Goal: Information Seeking & Learning: Learn about a topic

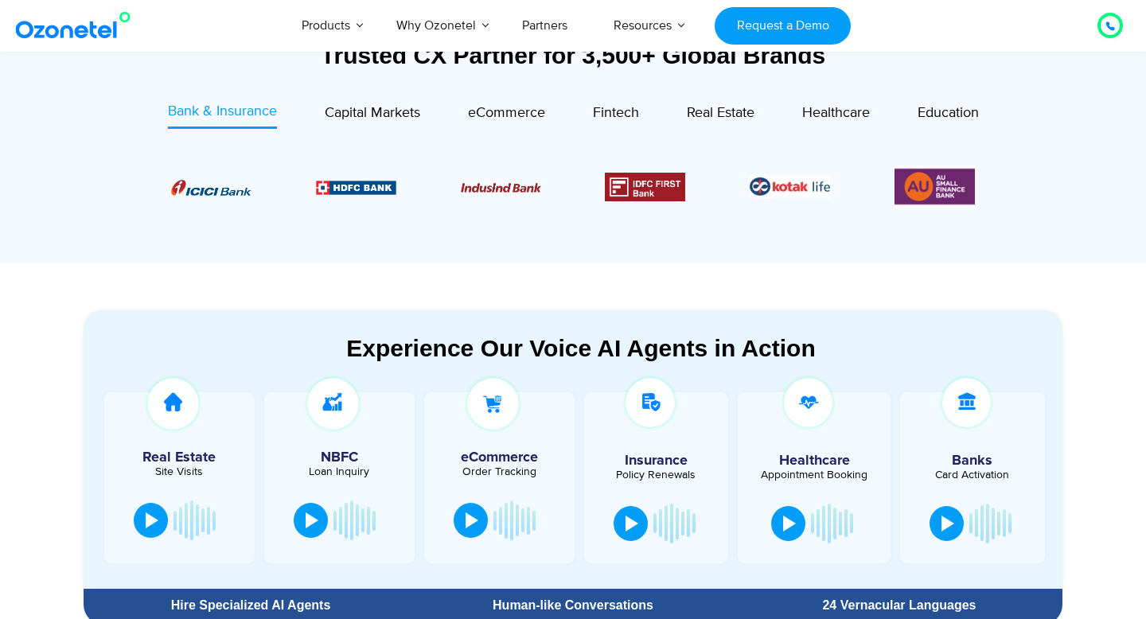
scroll to position [883, 0]
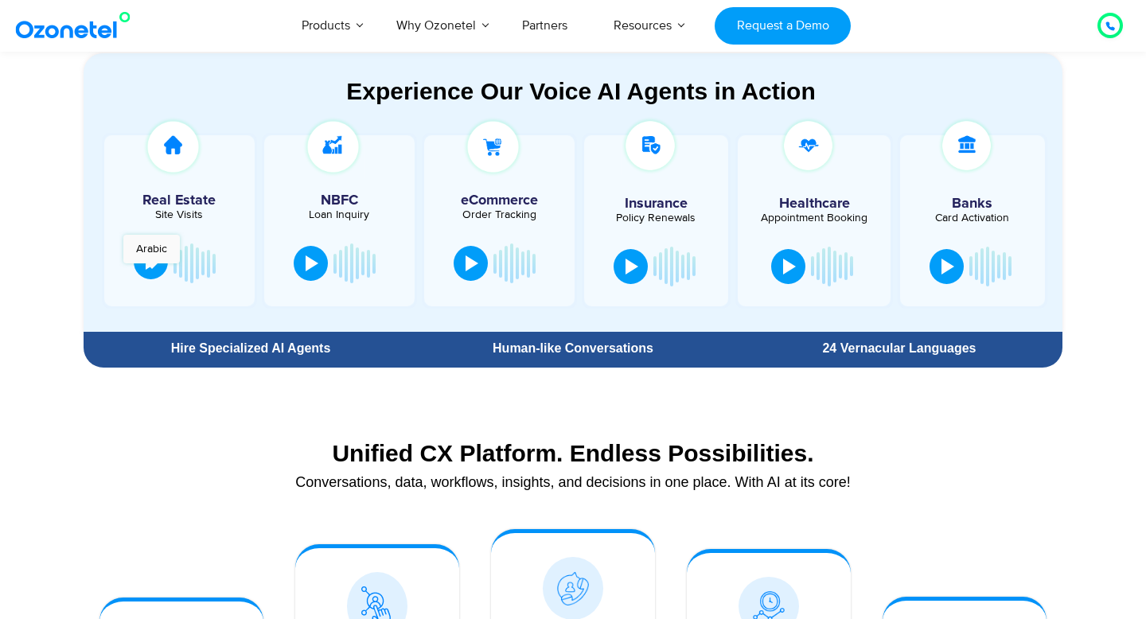
click at [151, 271] on button at bounding box center [151, 261] width 34 height 35
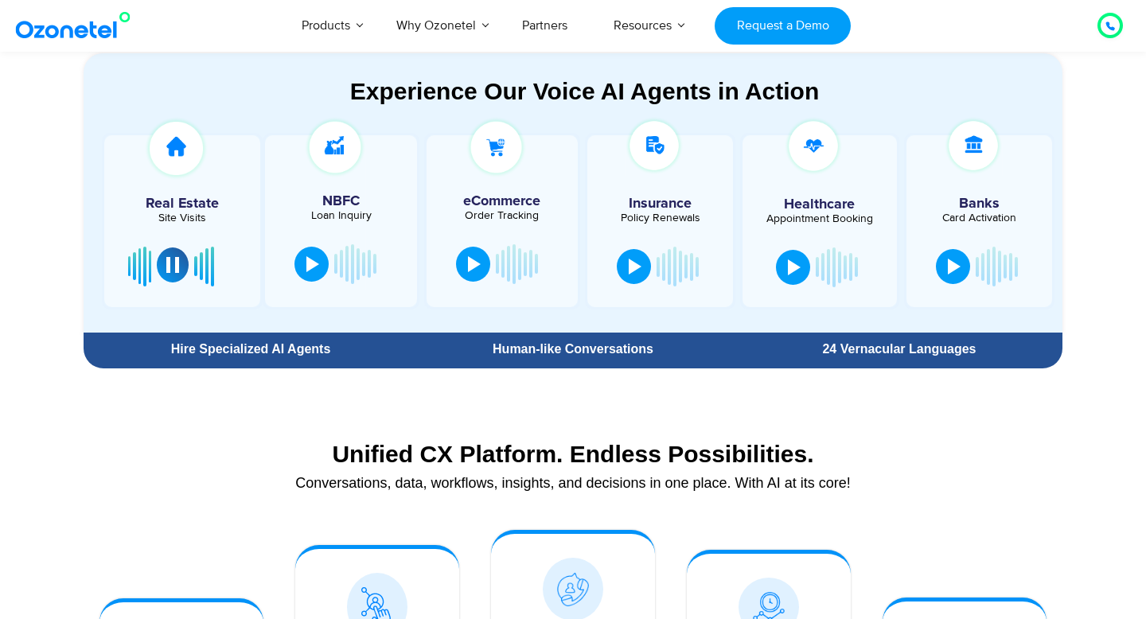
click at [181, 269] on button at bounding box center [173, 265] width 32 height 35
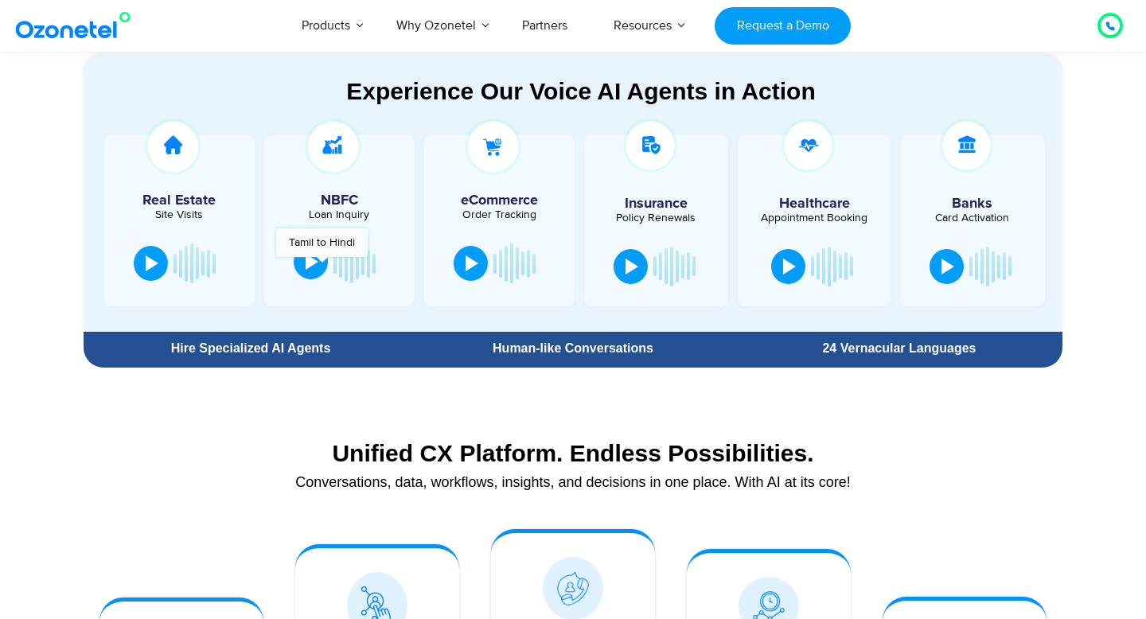
click at [322, 265] on button at bounding box center [311, 261] width 34 height 35
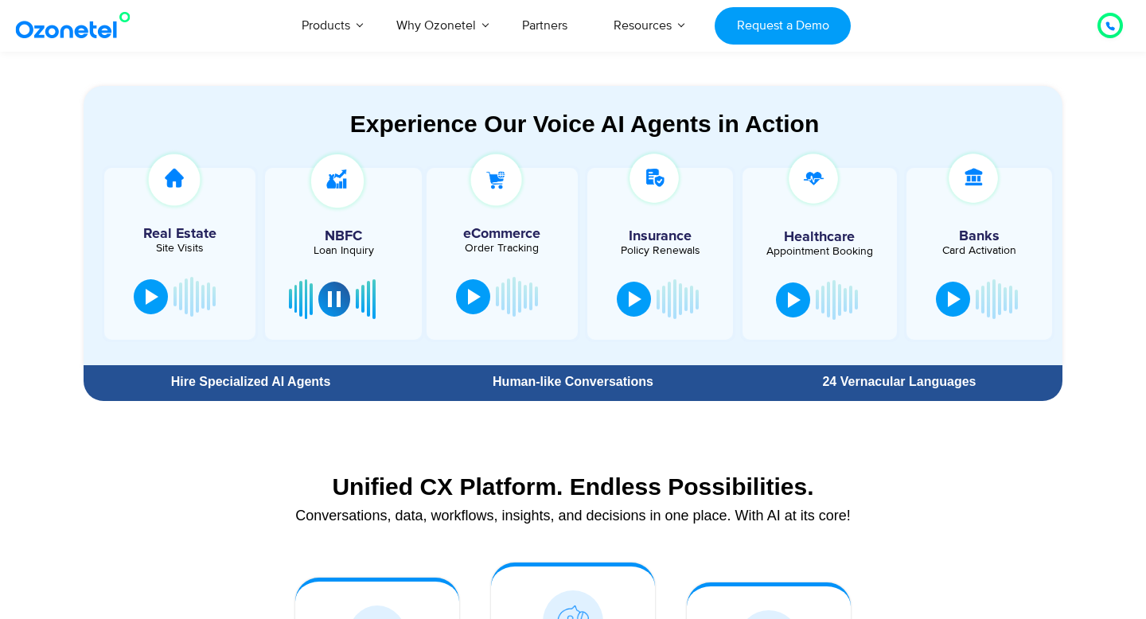
scroll to position [848, 0]
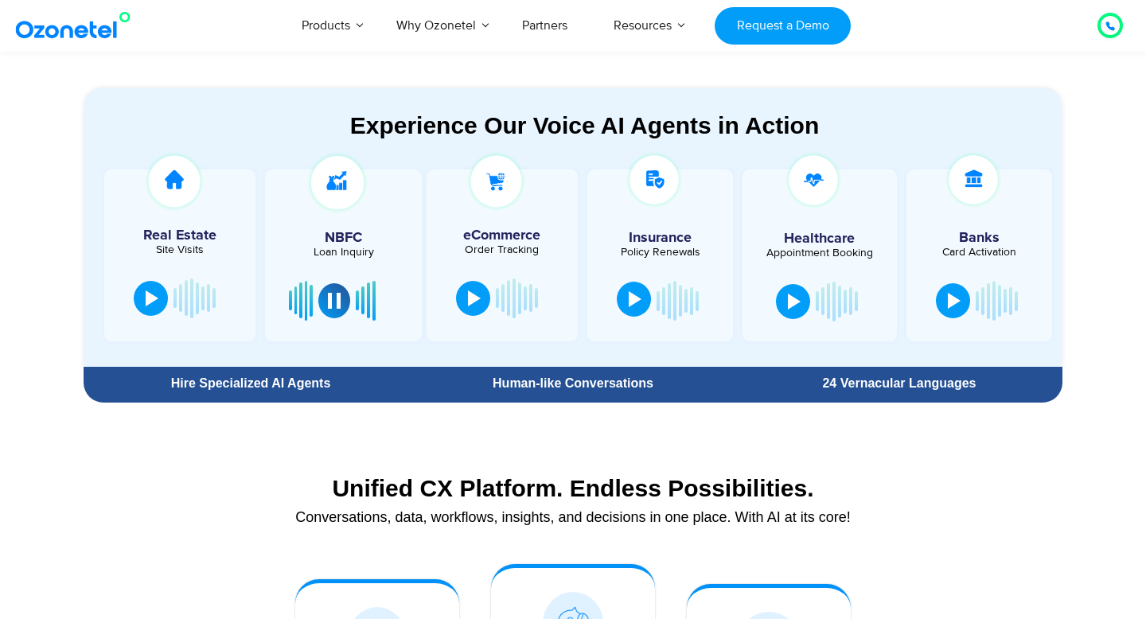
click at [637, 308] on button at bounding box center [634, 299] width 34 height 35
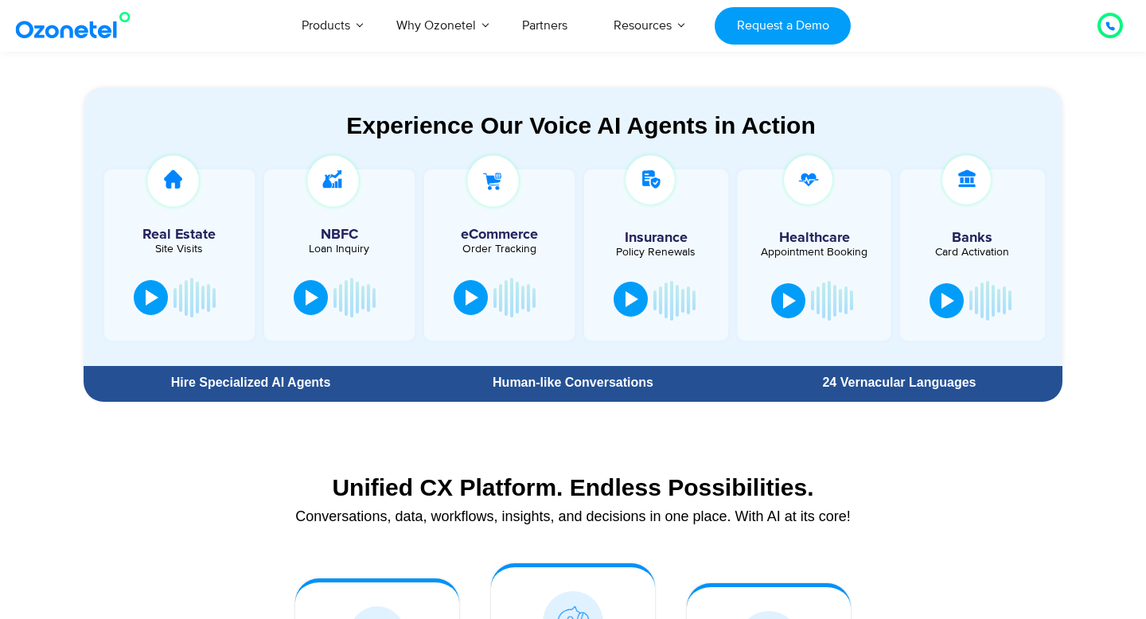
click at [635, 290] on button at bounding box center [631, 299] width 34 height 35
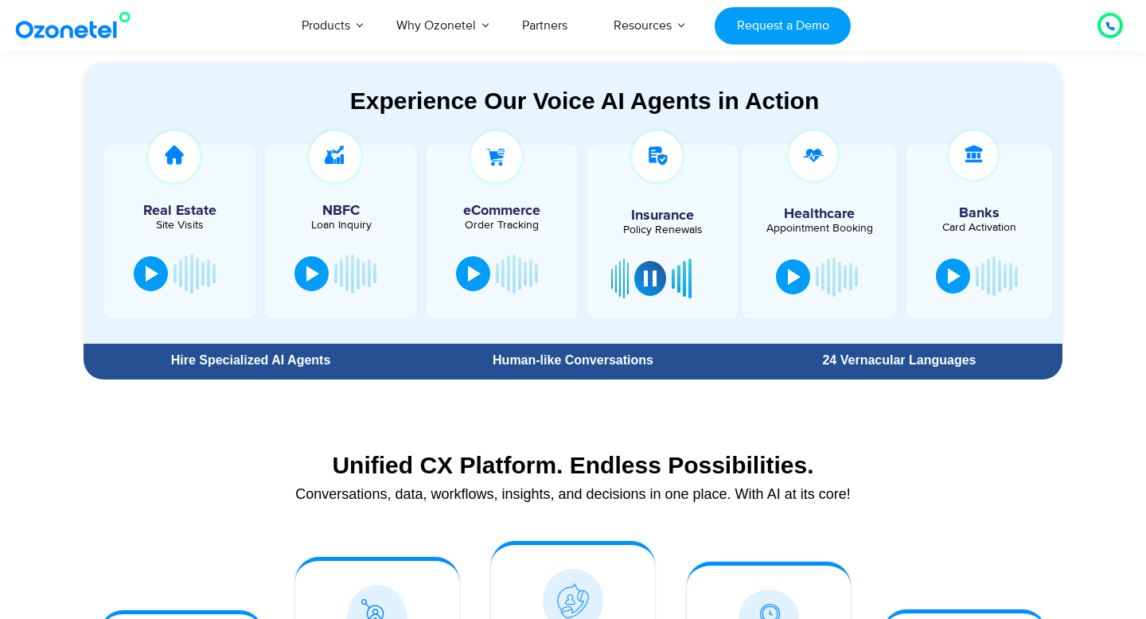
scroll to position [880, 0]
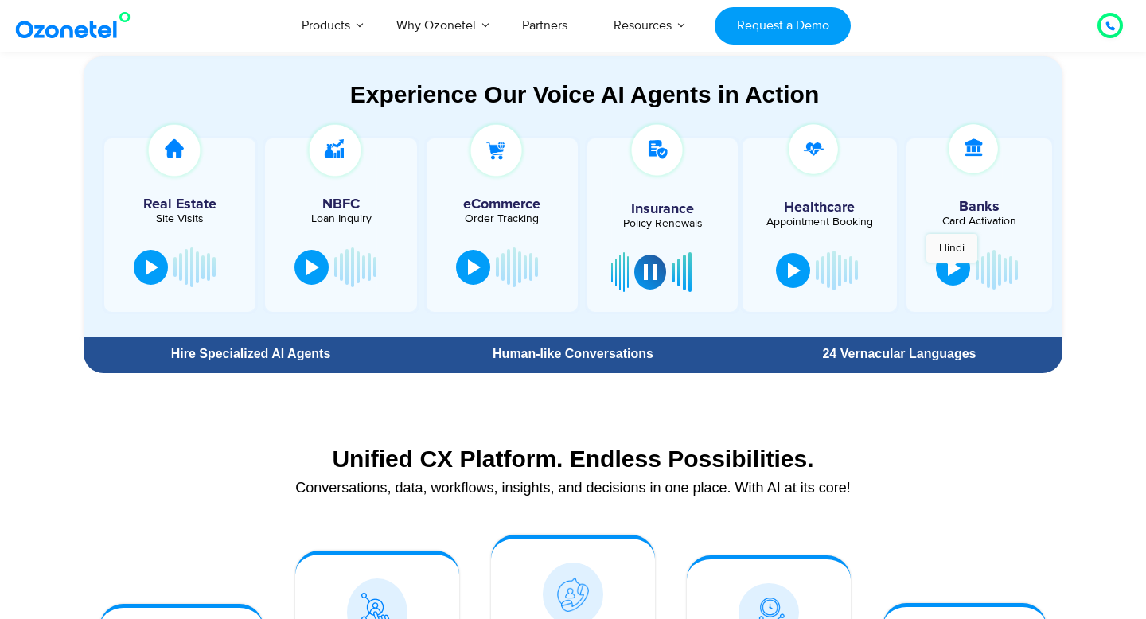
click at [954, 271] on div at bounding box center [954, 268] width 13 height 16
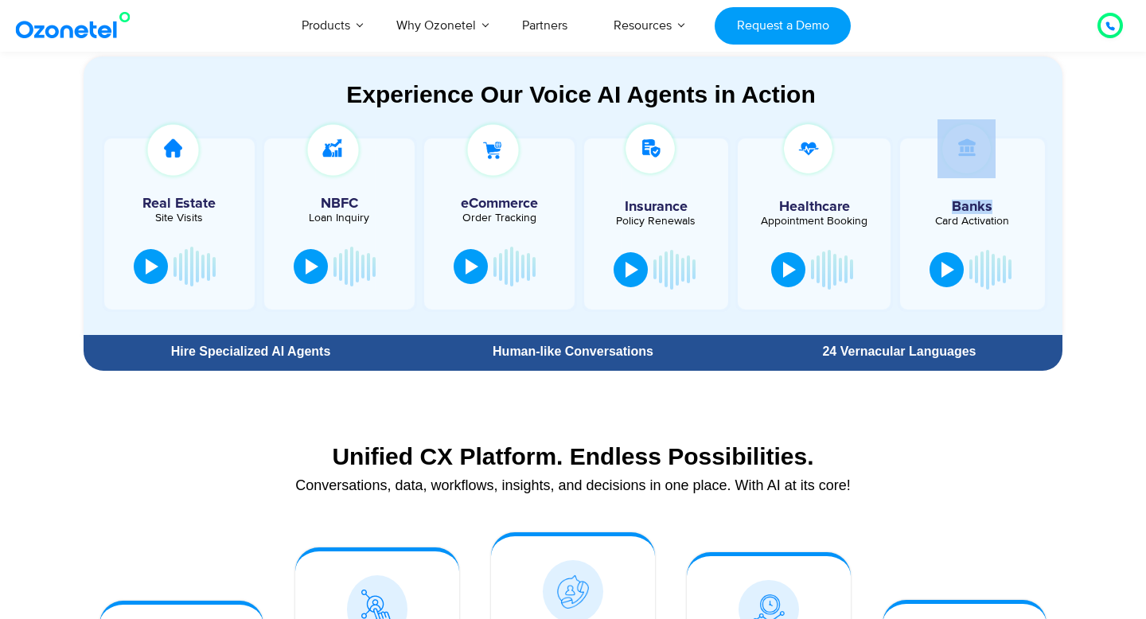
drag, startPoint x: 994, startPoint y: 210, endPoint x: 905, endPoint y: 211, distance: 89.1
click at [905, 211] on div "Banks Card Activation" at bounding box center [973, 223] width 150 height 175
click at [966, 212] on h5 "Banks" at bounding box center [972, 207] width 129 height 14
click at [943, 281] on button at bounding box center [947, 268] width 34 height 35
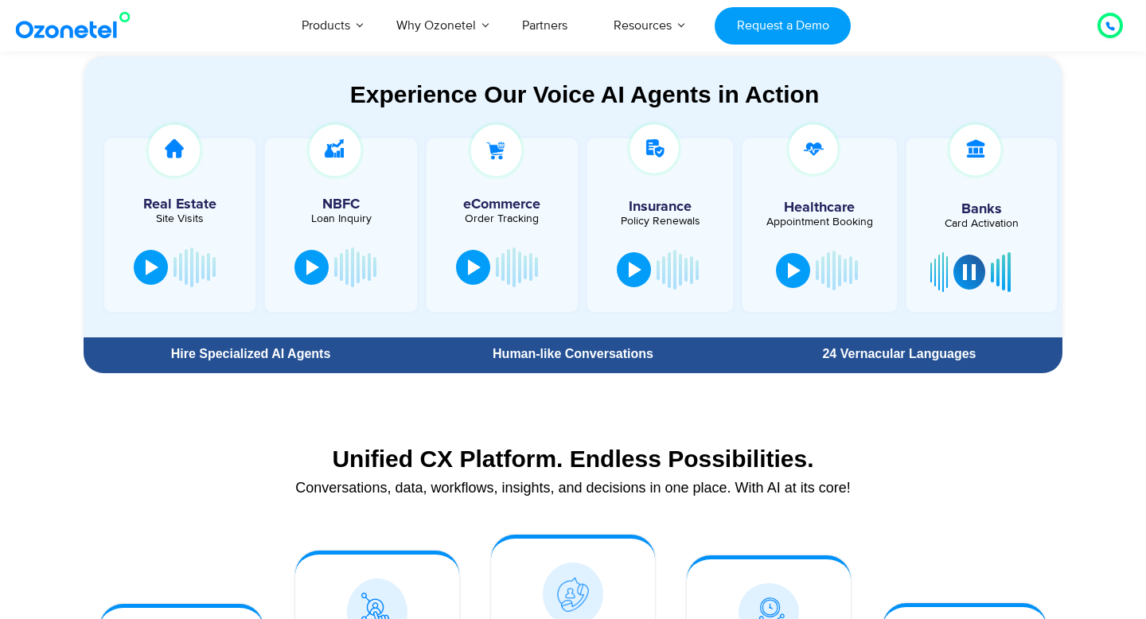
click at [1085, 249] on section "Experience Our Voice AI Agents in Action Real Estate Site Visits NBFC Loan Inqu…" at bounding box center [573, 195] width 1146 height 372
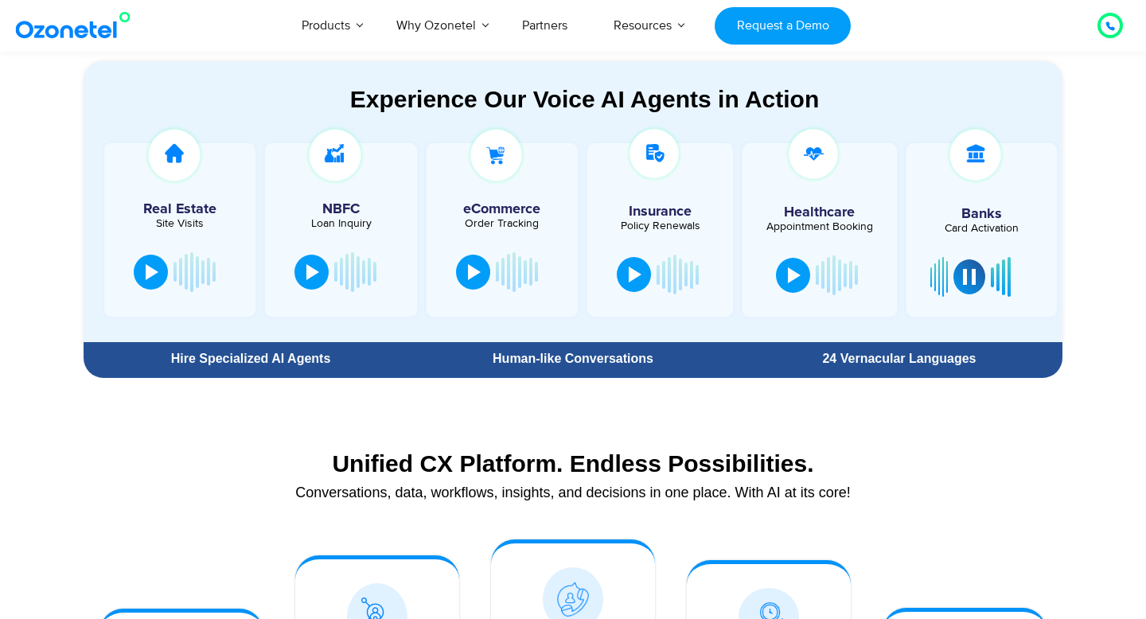
click at [747, 465] on div "Unified CX Platform. Endless Possibilities." at bounding box center [573, 464] width 963 height 28
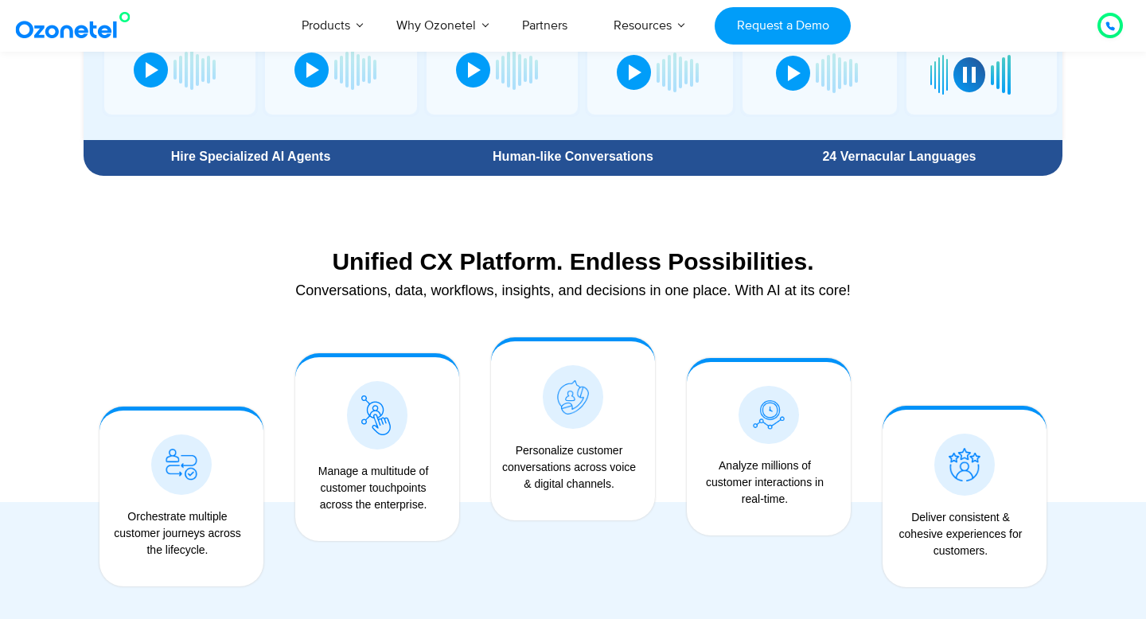
scroll to position [1098, 0]
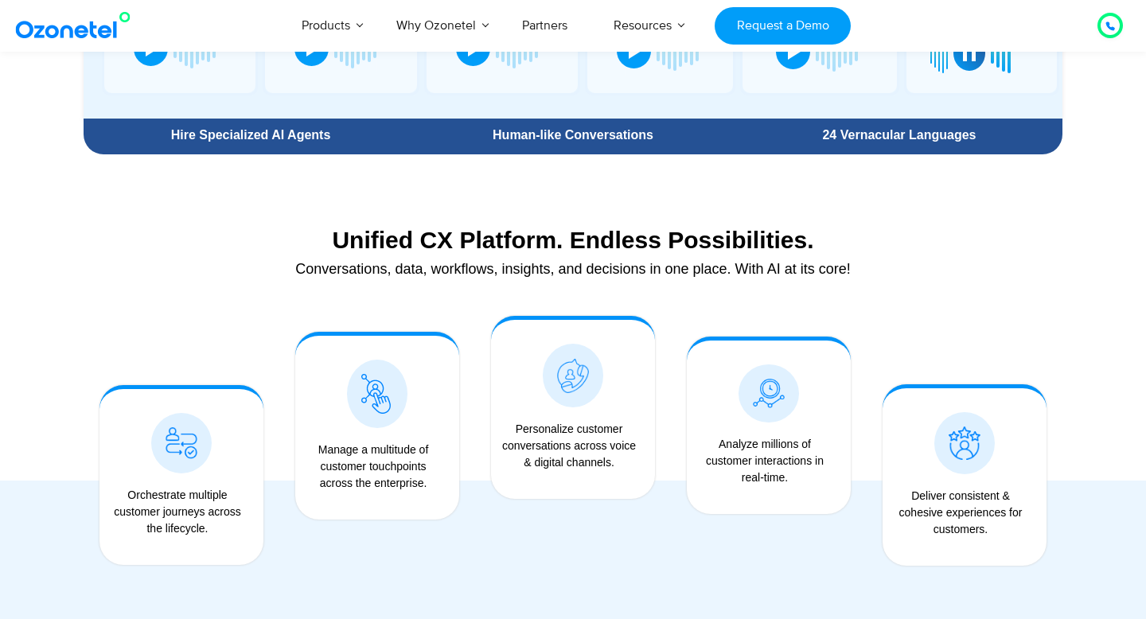
click at [1106, 29] on icon at bounding box center [1111, 26] width 10 height 10
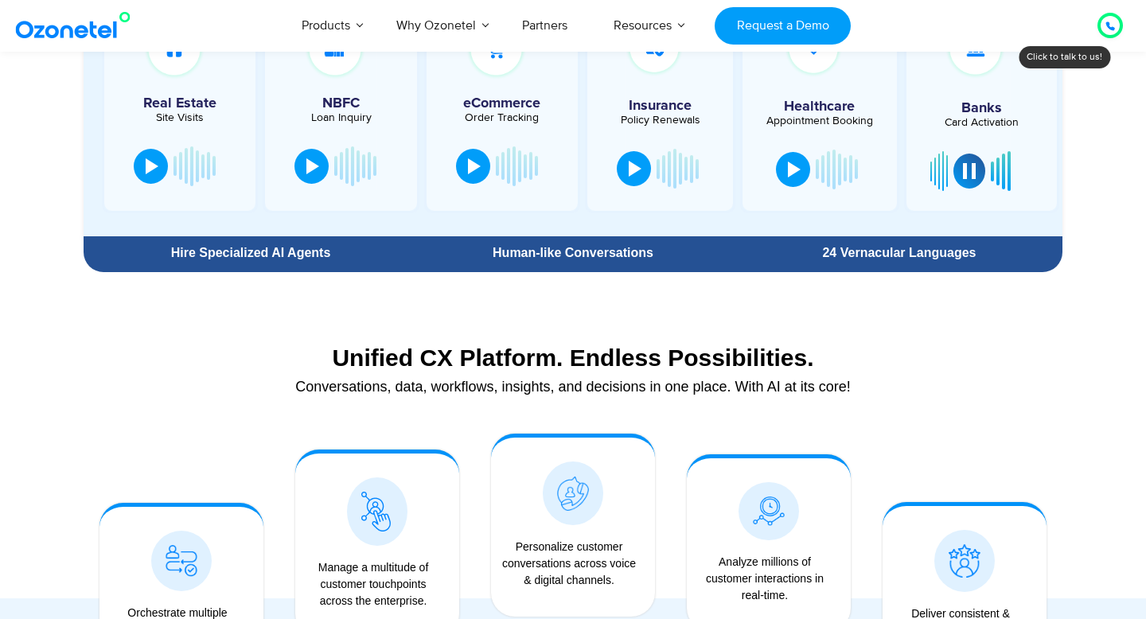
scroll to position [893, 0]
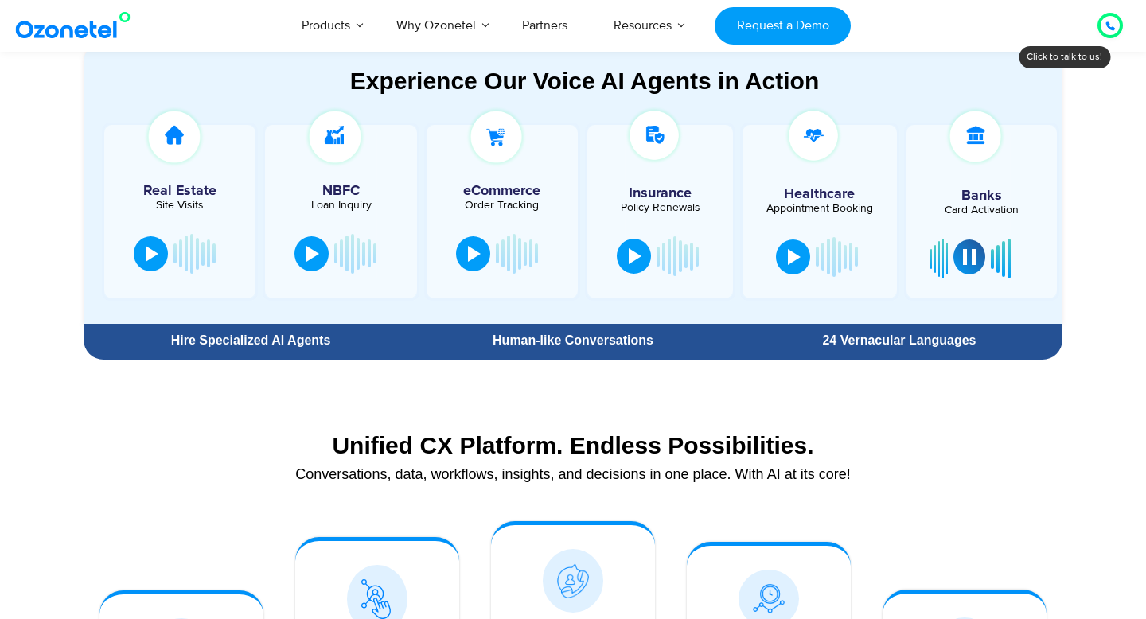
click at [973, 252] on div at bounding box center [969, 257] width 13 height 16
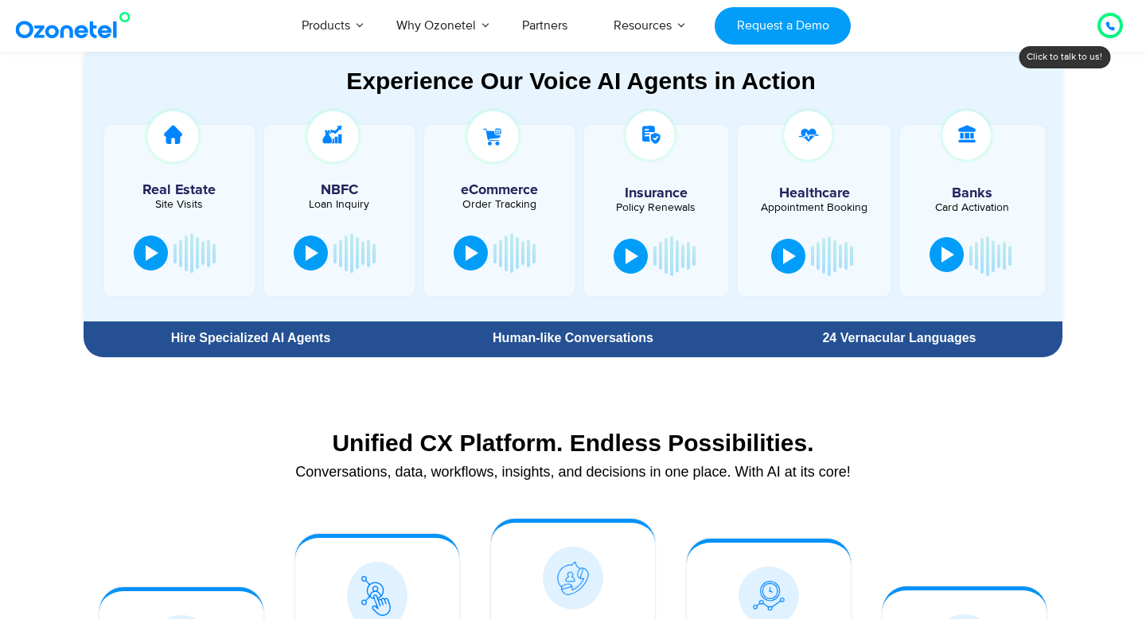
click at [1112, 33] on div at bounding box center [1111, 25] width 10 height 19
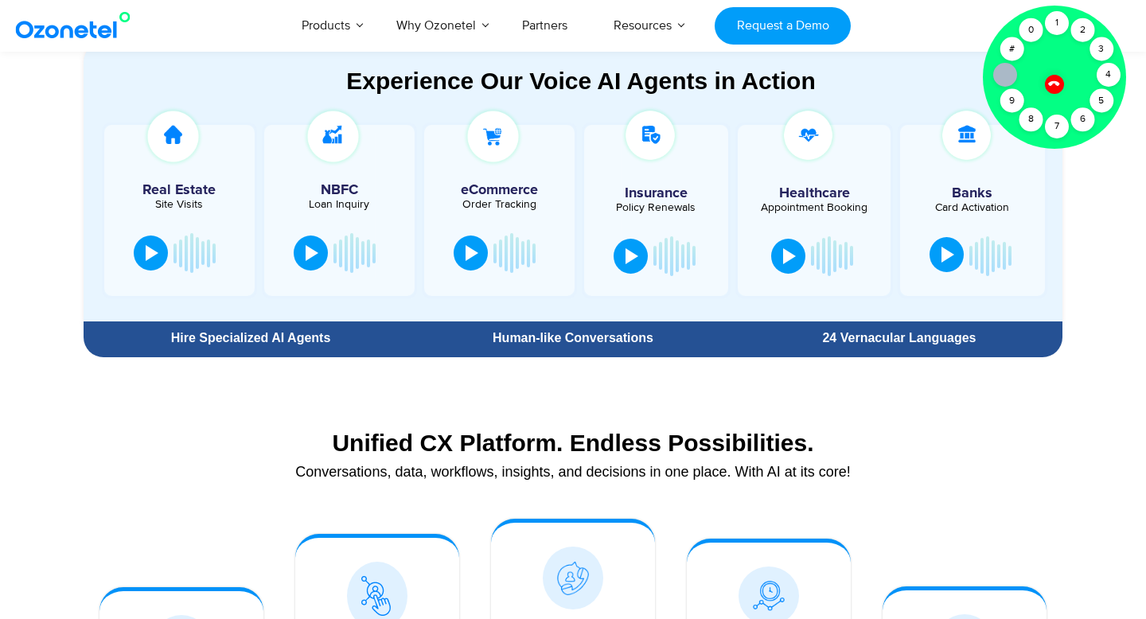
click at [1055, 83] on icon at bounding box center [1054, 83] width 14 height 14
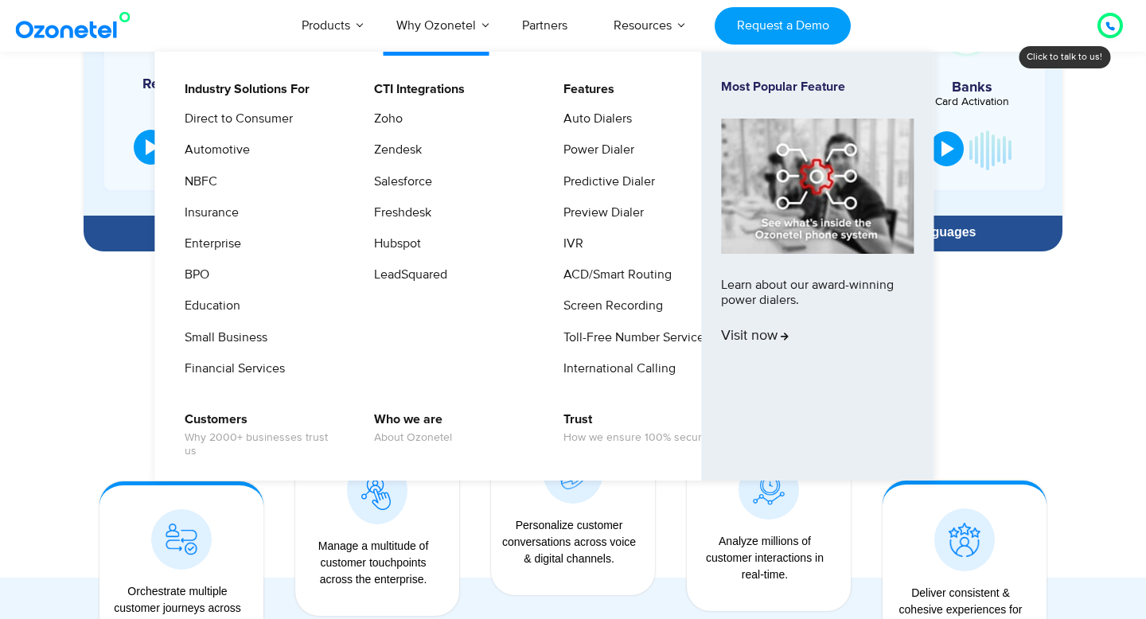
scroll to position [1090, 0]
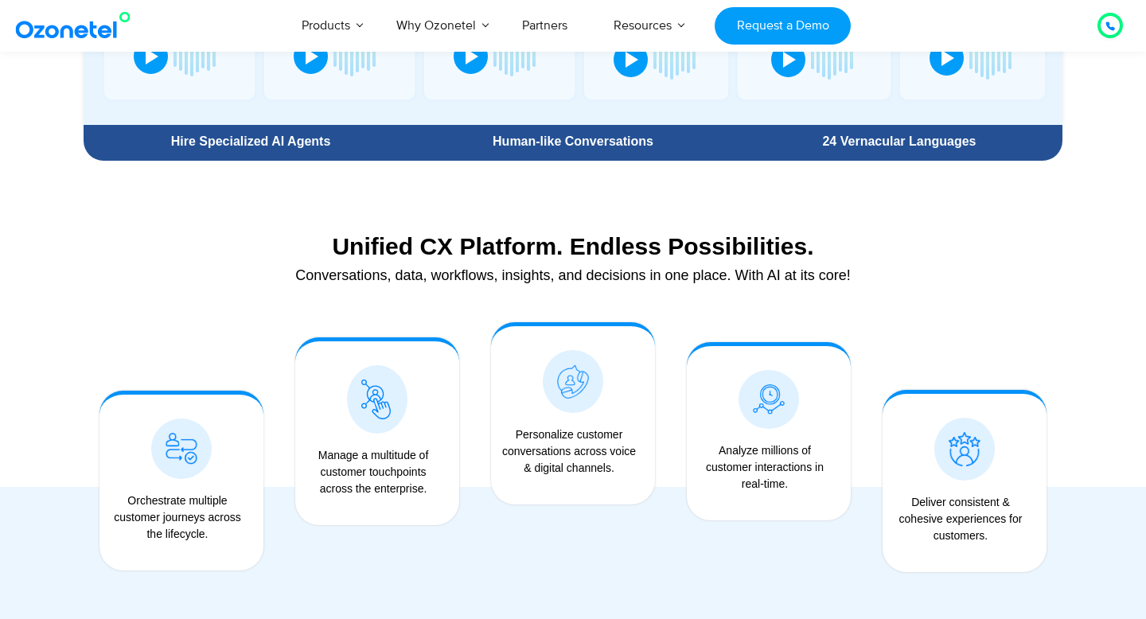
click at [1106, 21] on icon at bounding box center [1111, 26] width 10 height 10
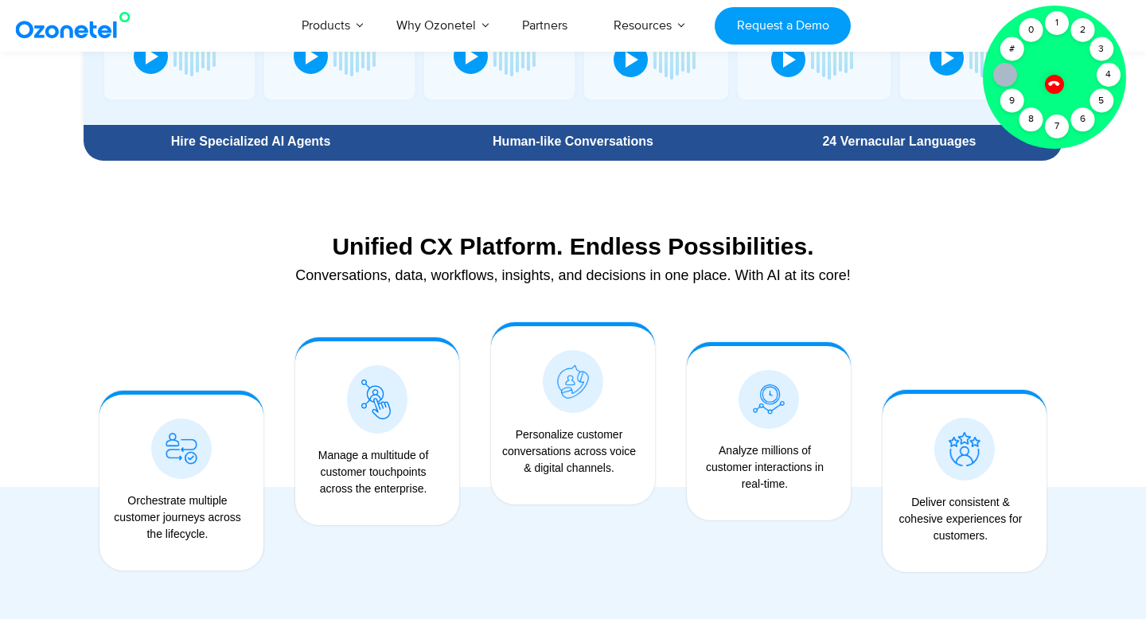
click at [1047, 84] on icon at bounding box center [1054, 83] width 14 height 14
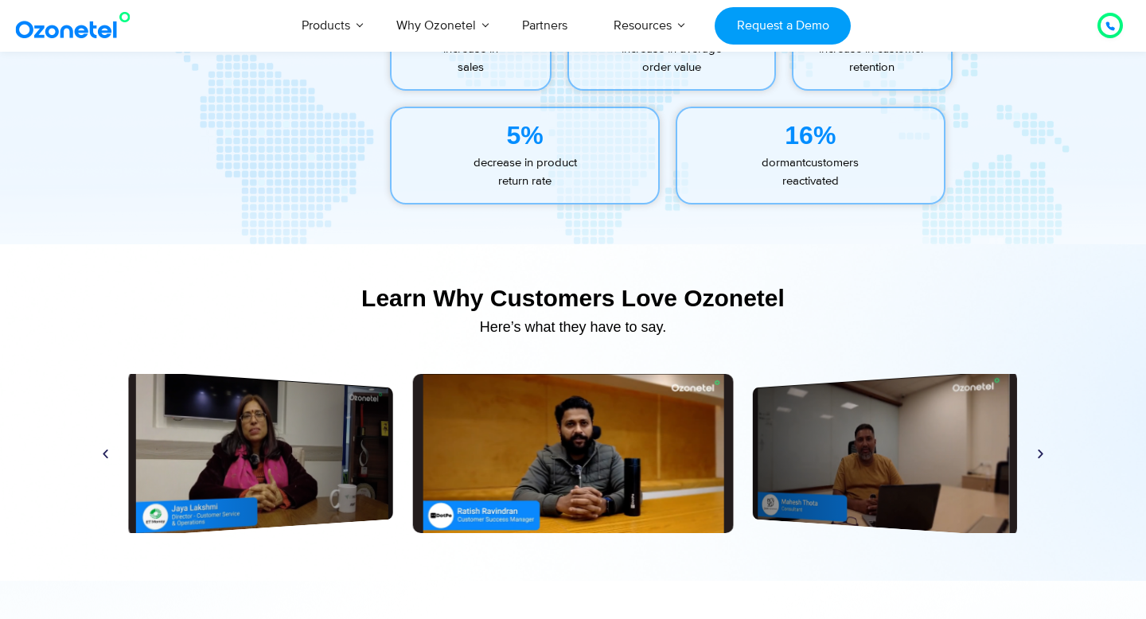
scroll to position [7465, 0]
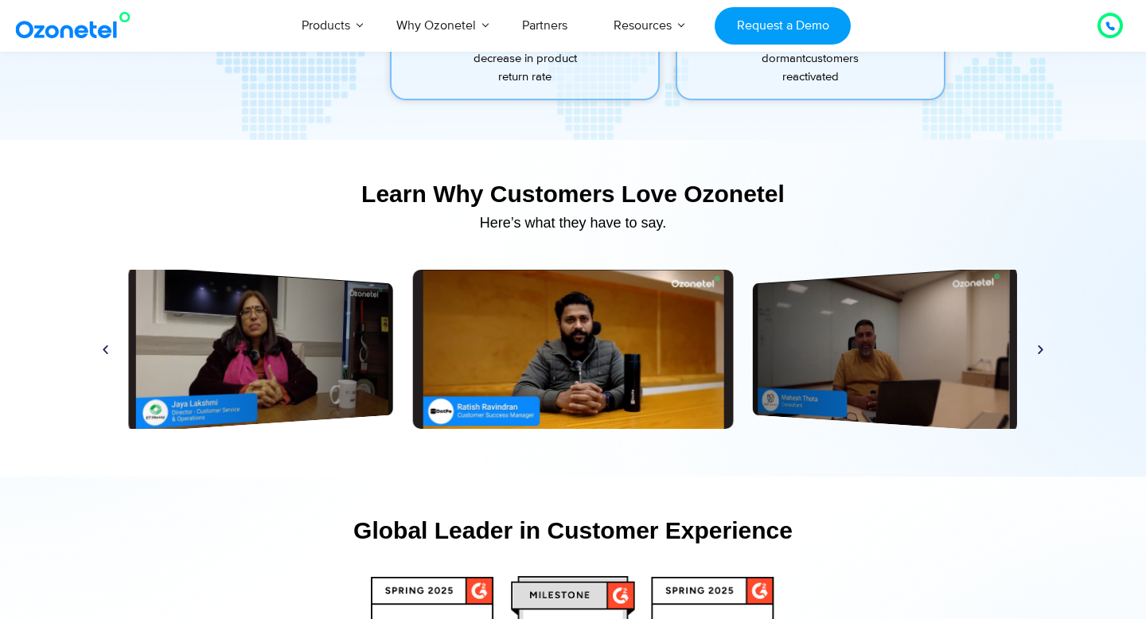
click at [312, 377] on div "Play" at bounding box center [261, 349] width 264 height 167
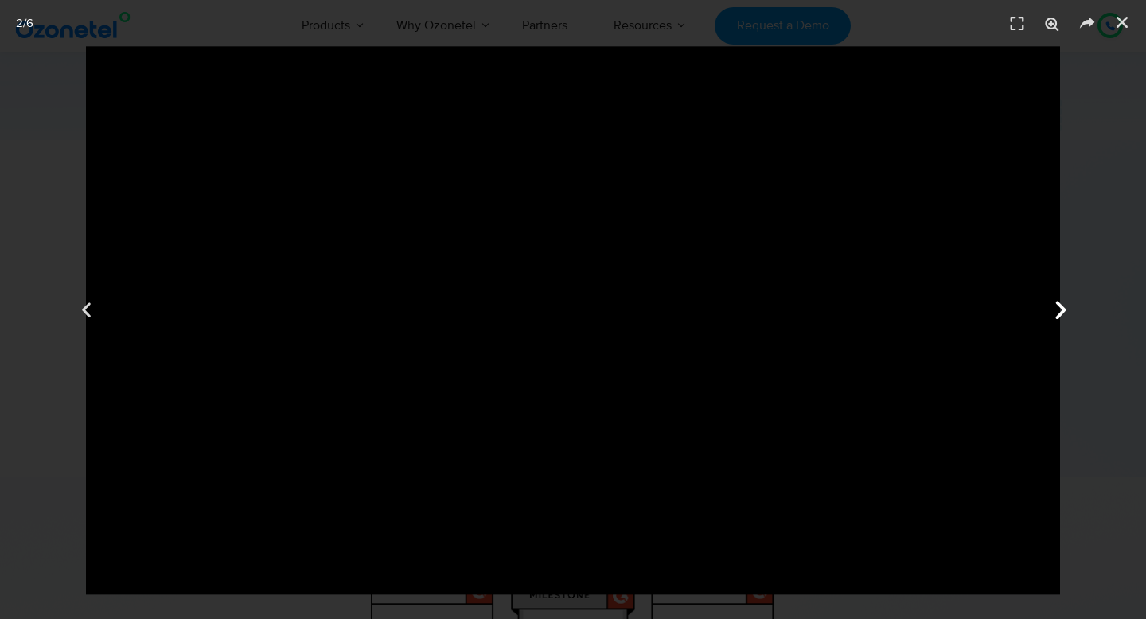
click at [1062, 309] on icon "Next slide" at bounding box center [1060, 310] width 24 height 24
click at [1063, 314] on icon "Next slide" at bounding box center [1060, 310] width 24 height 24
click at [1121, 21] on icon "Close (Esc)" at bounding box center [1122, 22] width 16 height 16
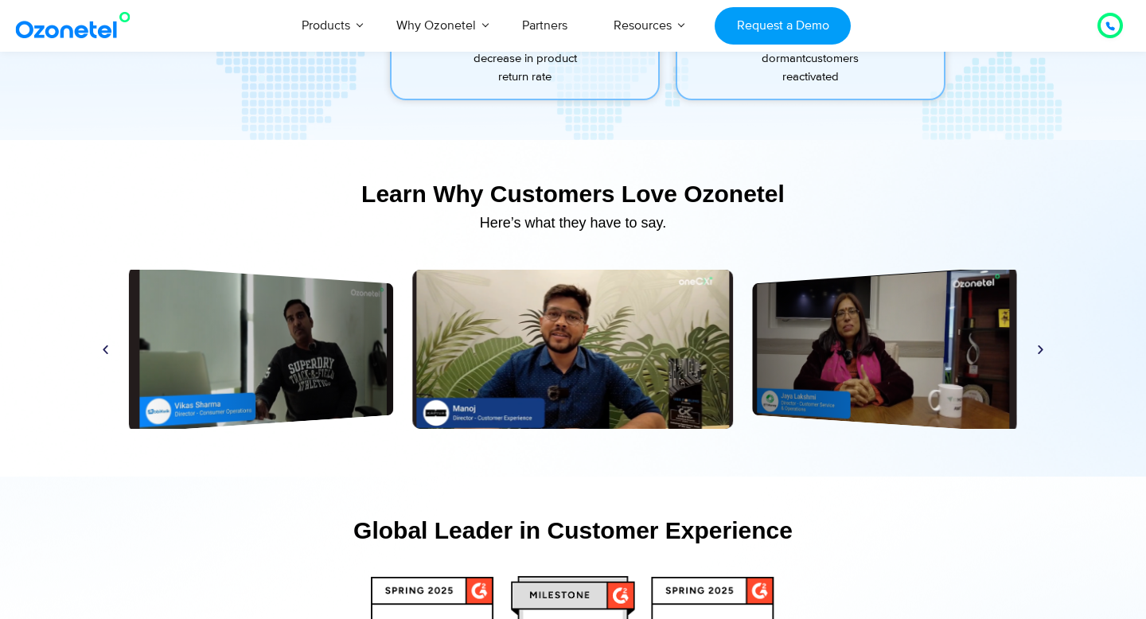
click at [1040, 351] on icon "Next slide" at bounding box center [1041, 350] width 12 height 12
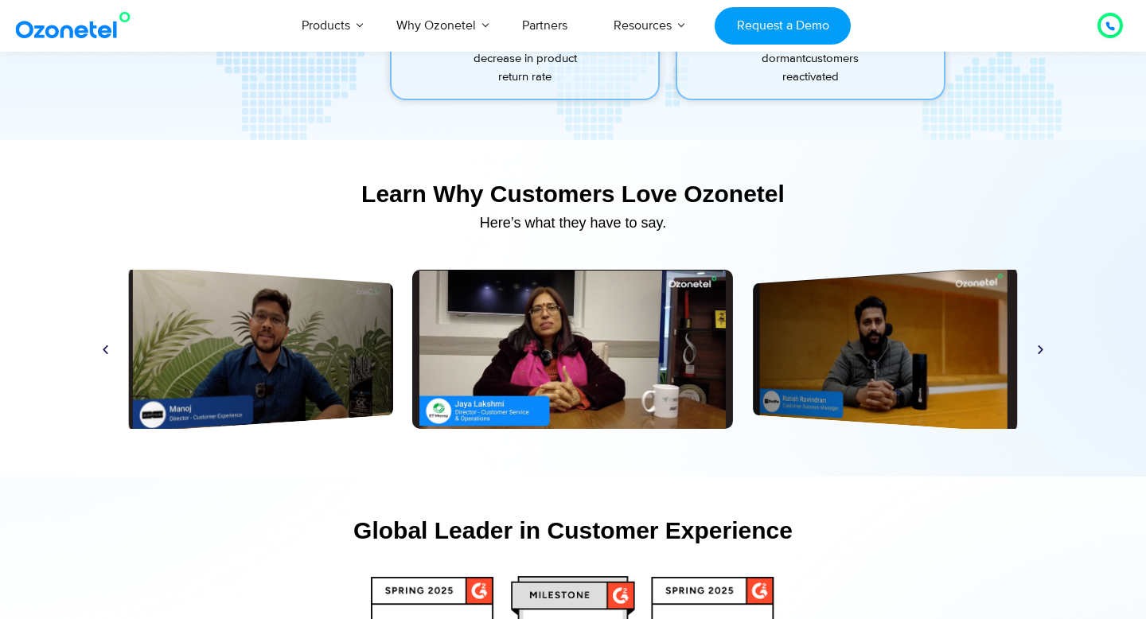
click at [1040, 351] on icon "Next slide" at bounding box center [1041, 350] width 12 height 12
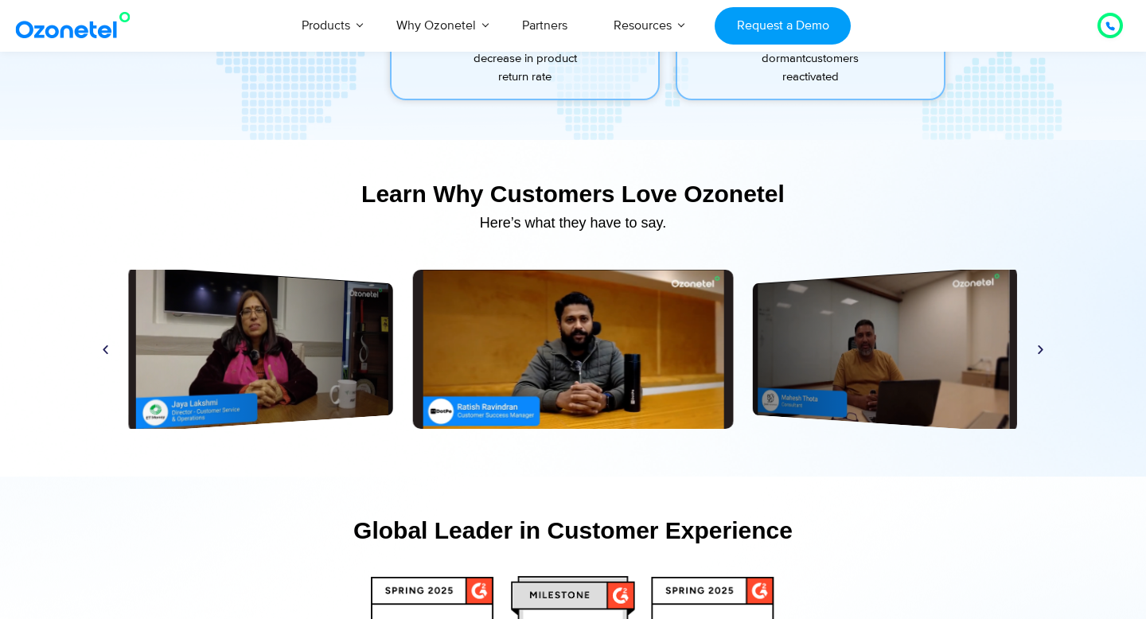
click at [1040, 351] on icon "Next slide" at bounding box center [1041, 350] width 12 height 12
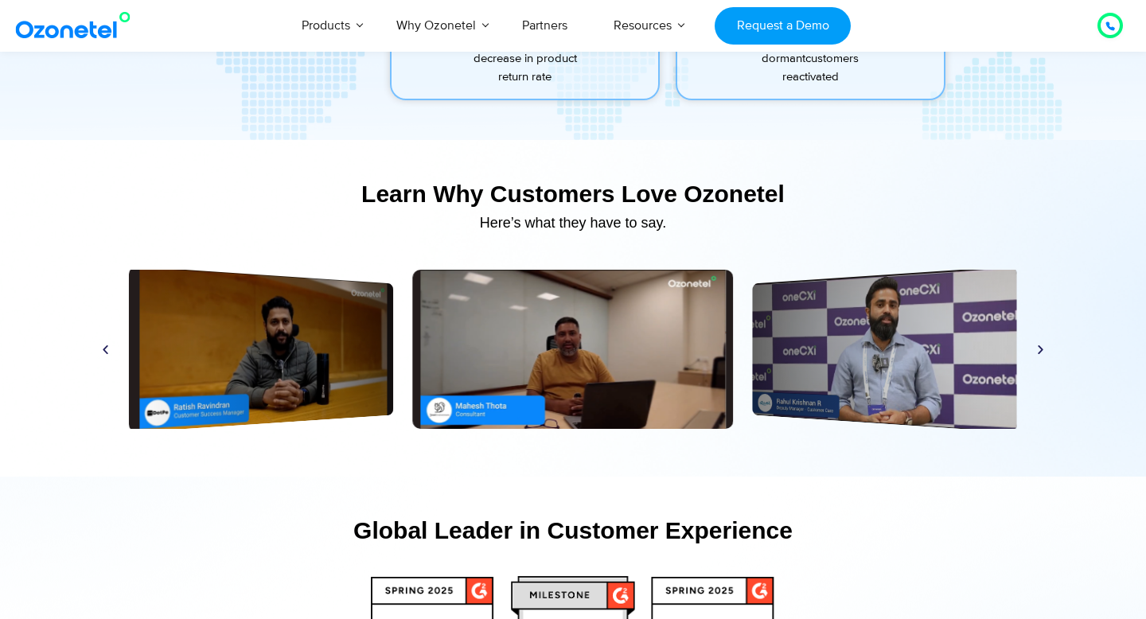
click at [1040, 351] on icon "Next slide" at bounding box center [1041, 350] width 12 height 12
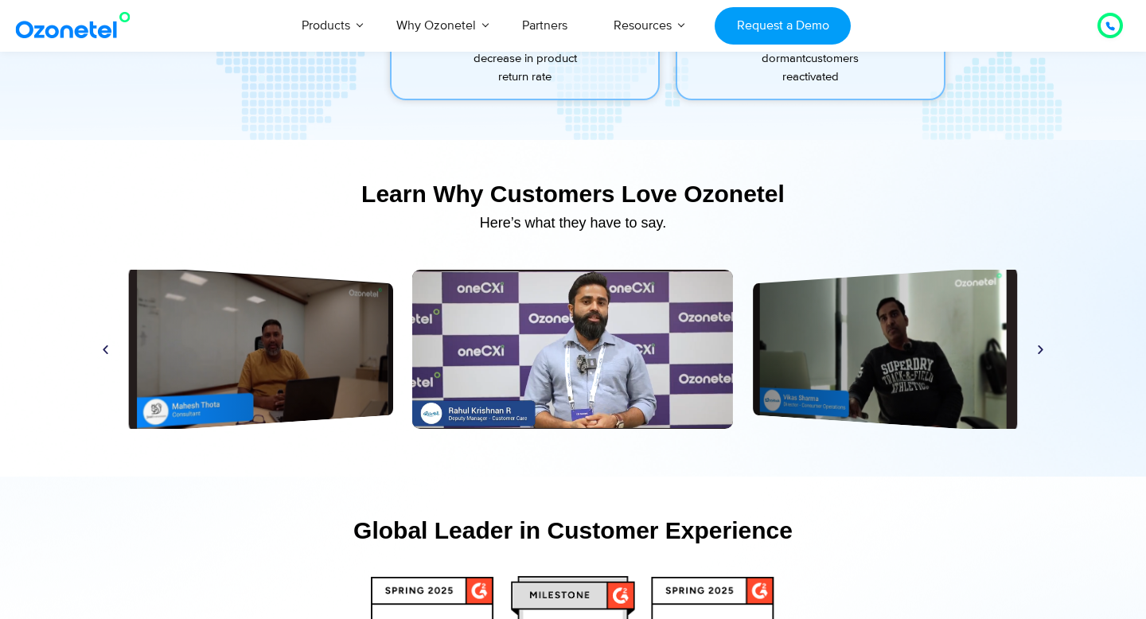
click at [1040, 351] on icon "Next slide" at bounding box center [1041, 350] width 12 height 12
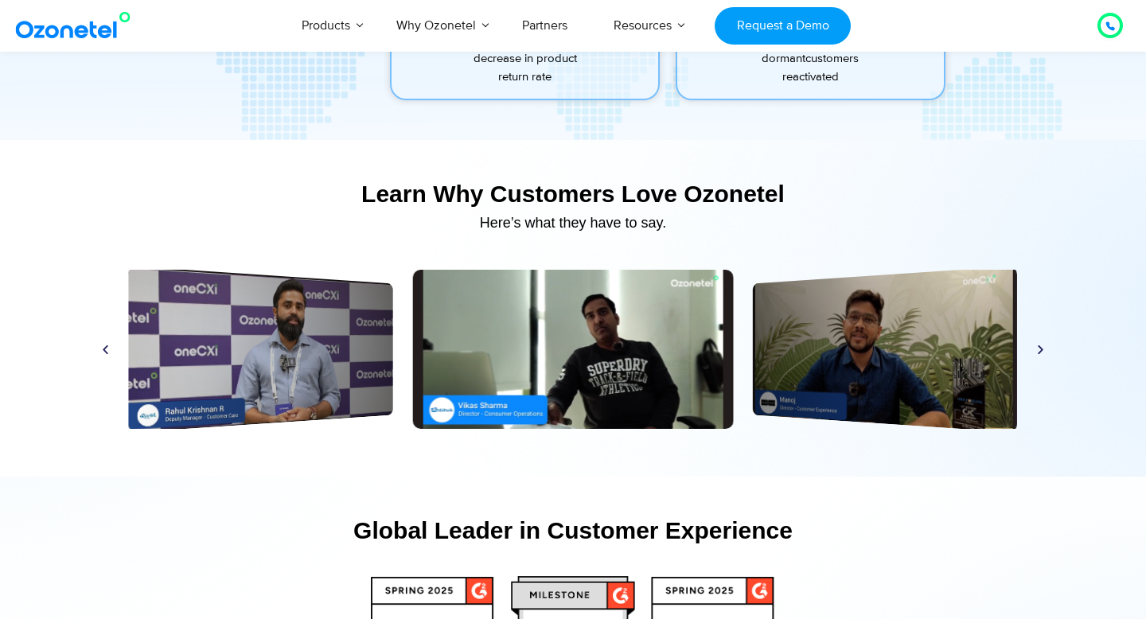
click at [1040, 351] on icon "Next slide" at bounding box center [1041, 350] width 12 height 12
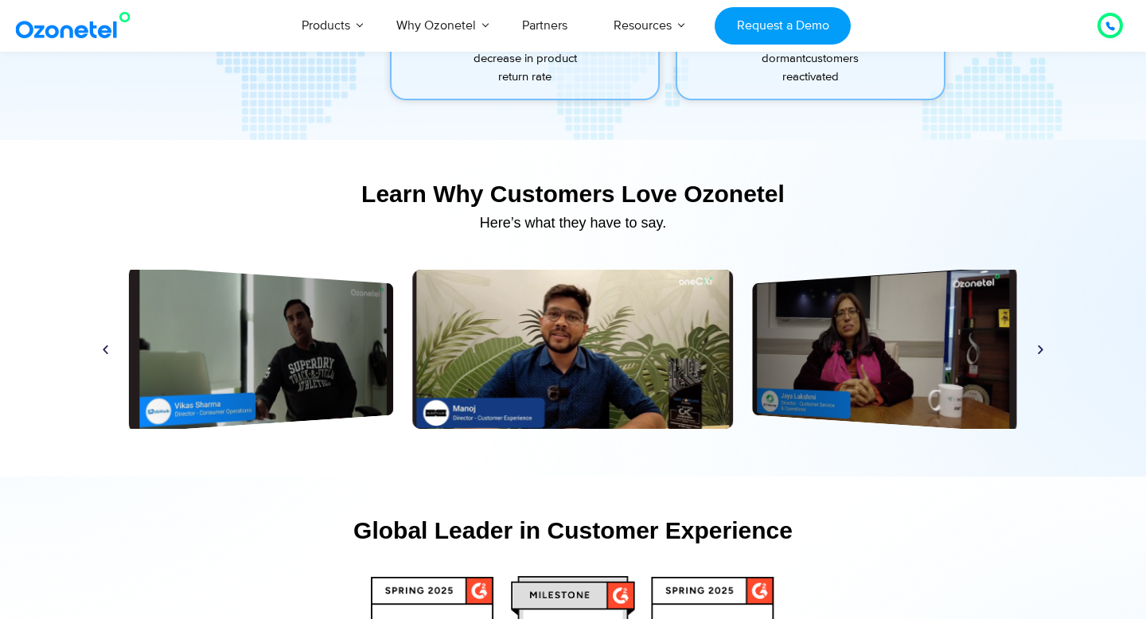
click at [1040, 351] on icon "Next slide" at bounding box center [1041, 350] width 12 height 12
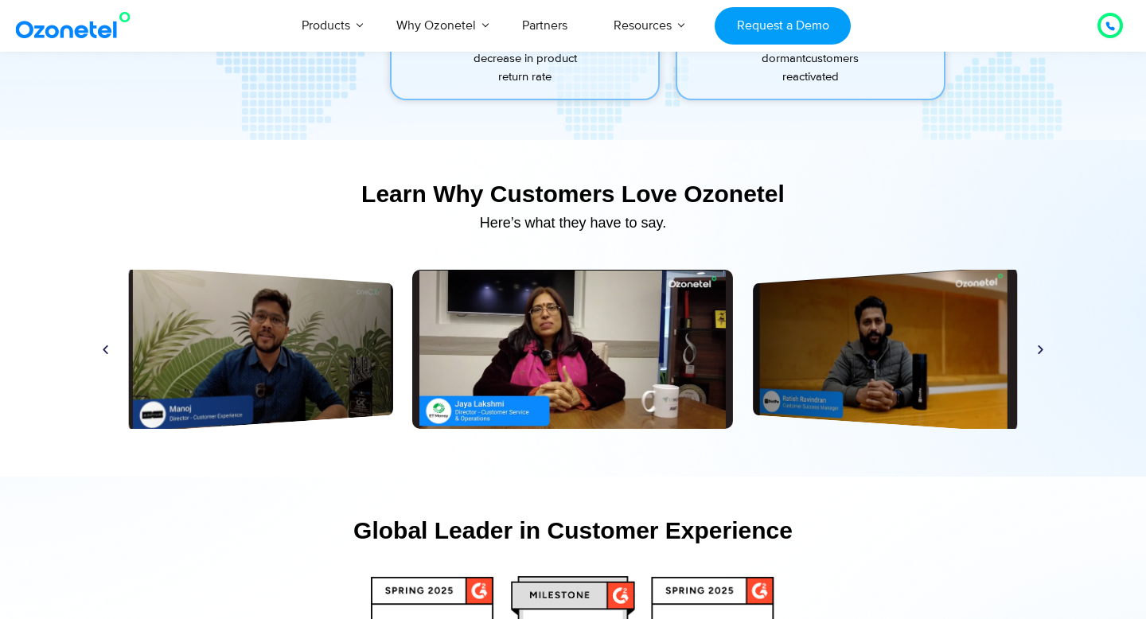
click at [1040, 351] on icon "Next slide" at bounding box center [1041, 350] width 12 height 12
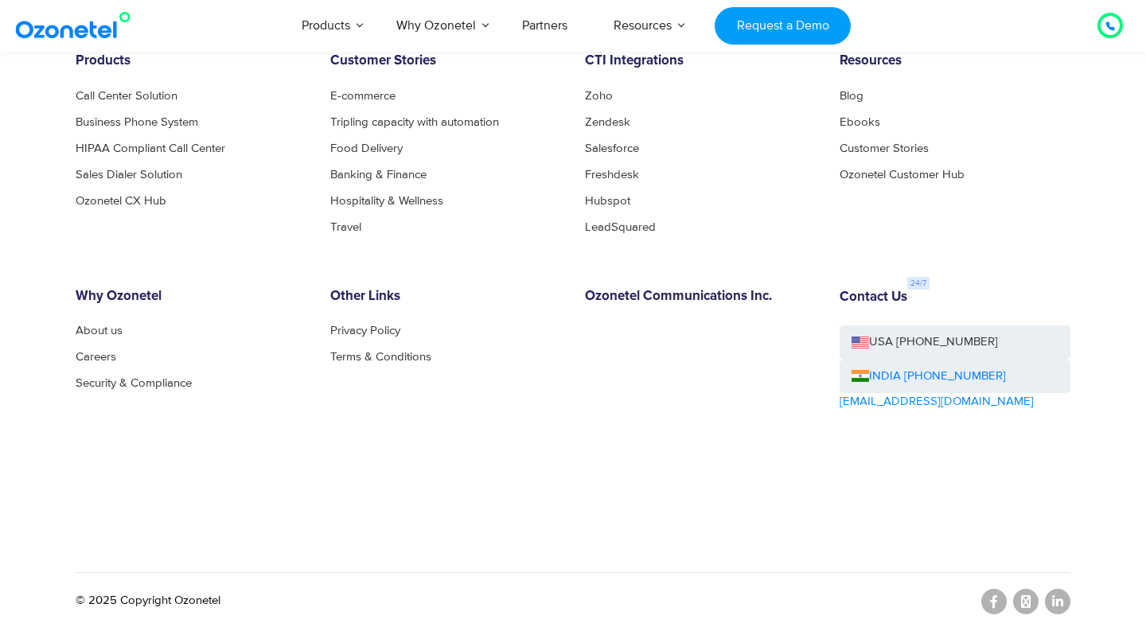
scroll to position [8739, 0]
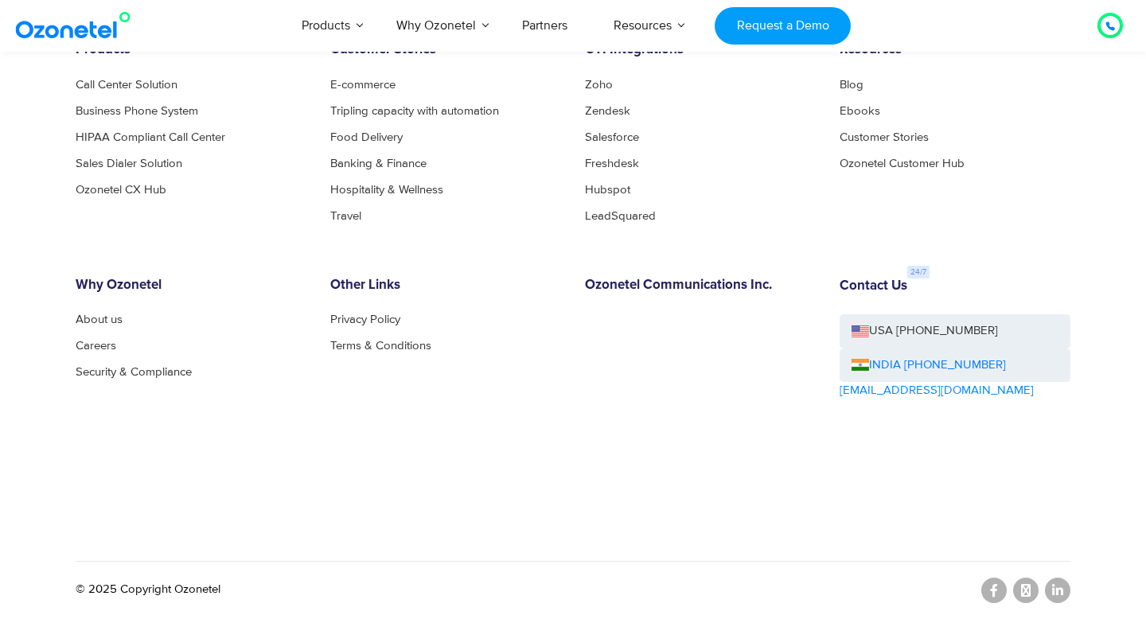
click at [438, 456] on div "Other Links Privacy Policy Terms & Conditions" at bounding box center [445, 384] width 255 height 212
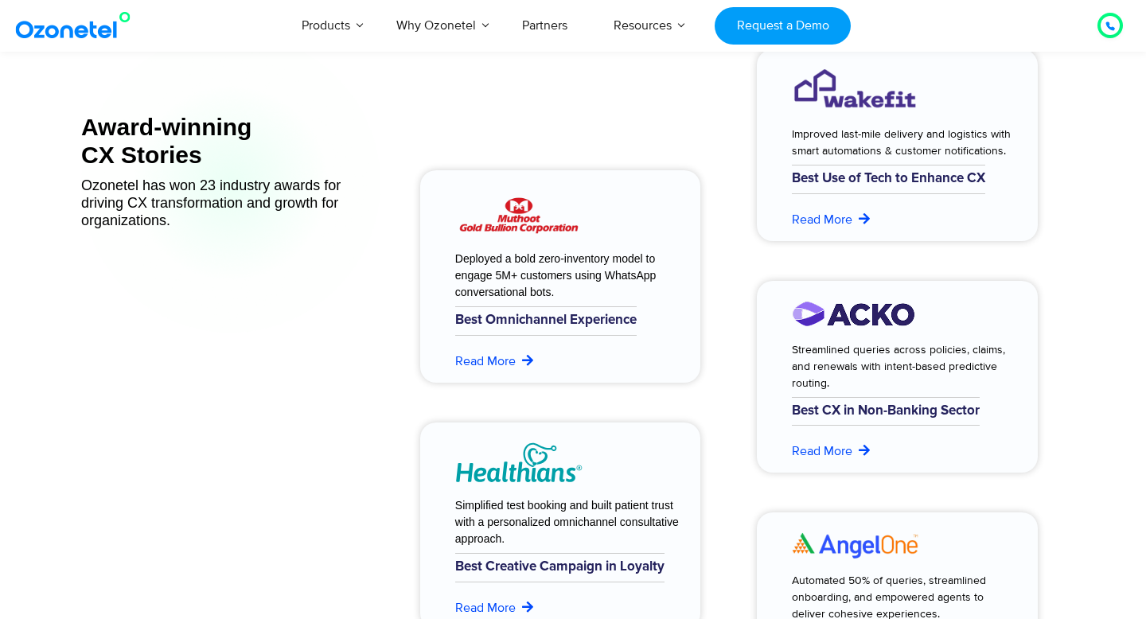
scroll to position [6383, 0]
click at [498, 357] on link "Read More" at bounding box center [495, 360] width 80 height 19
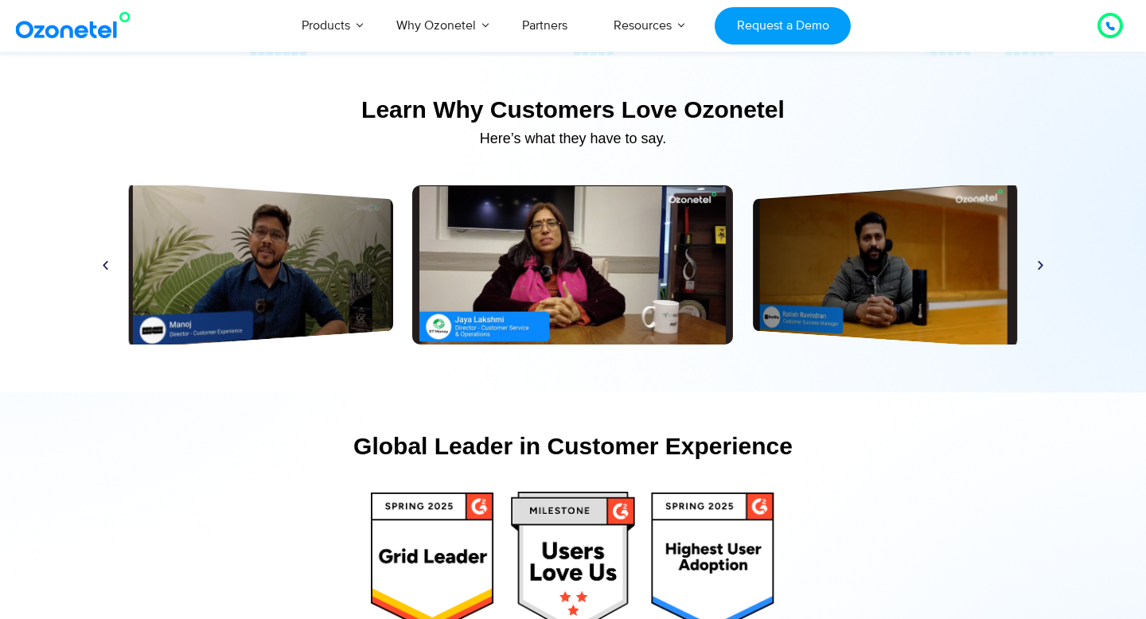
scroll to position [7540, 0]
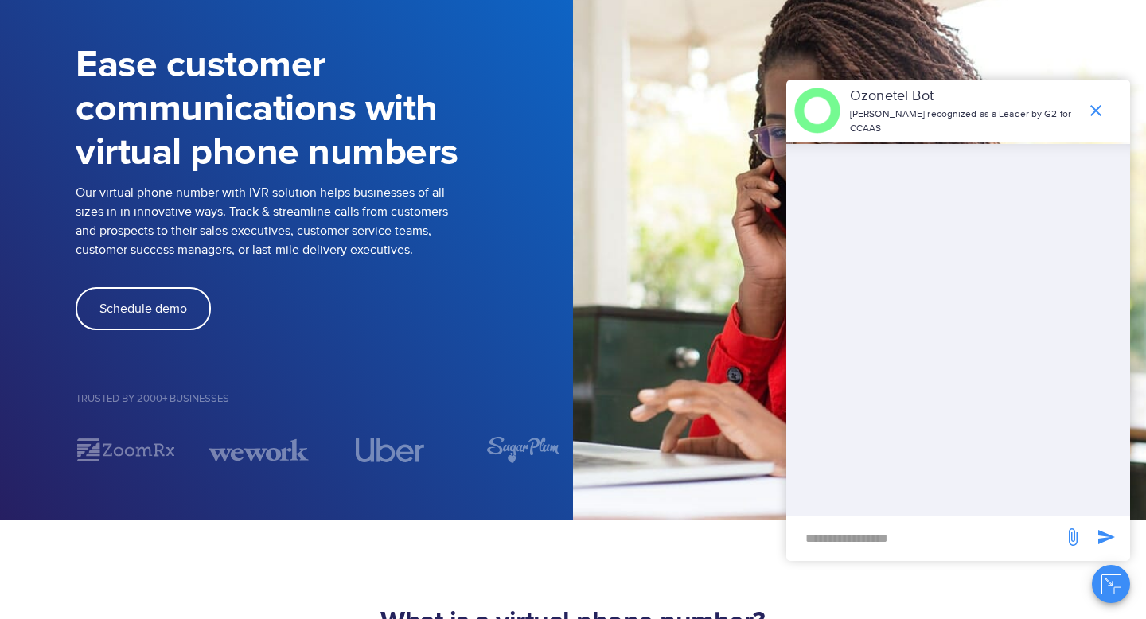
scroll to position [174, 0]
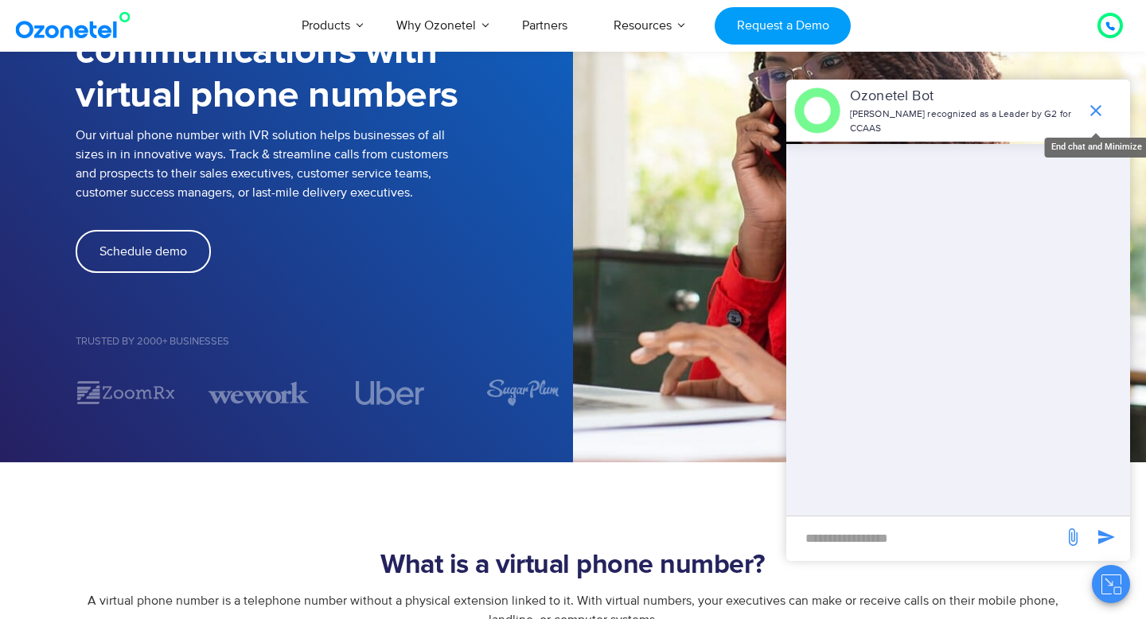
click at [1100, 115] on icon "end chat or minimize" at bounding box center [1095, 110] width 11 height 11
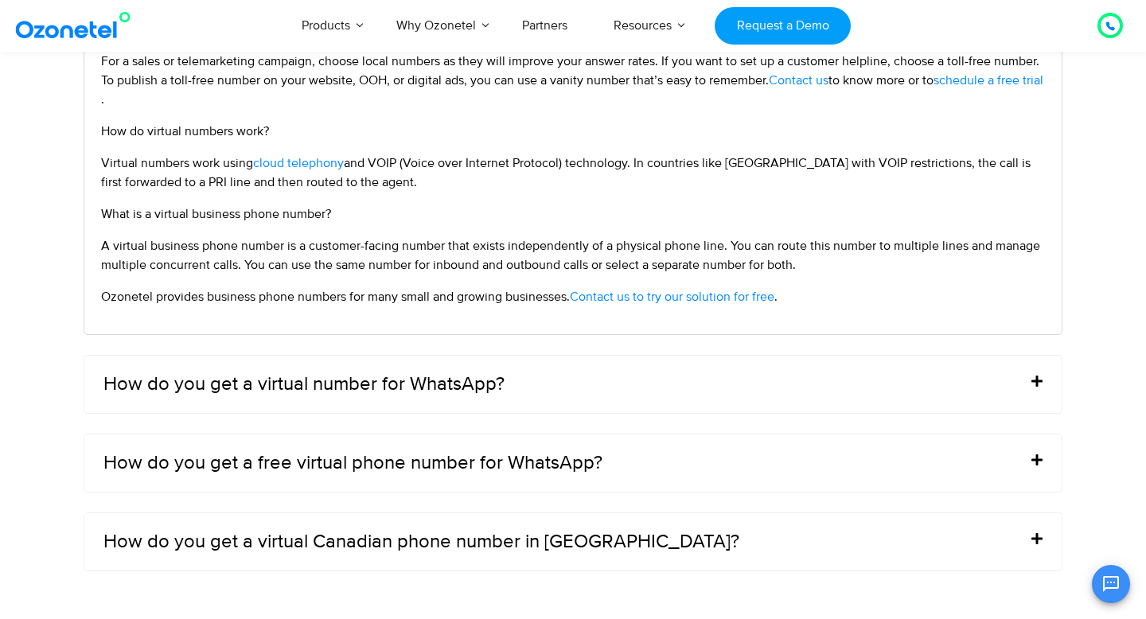
scroll to position [6266, 0]
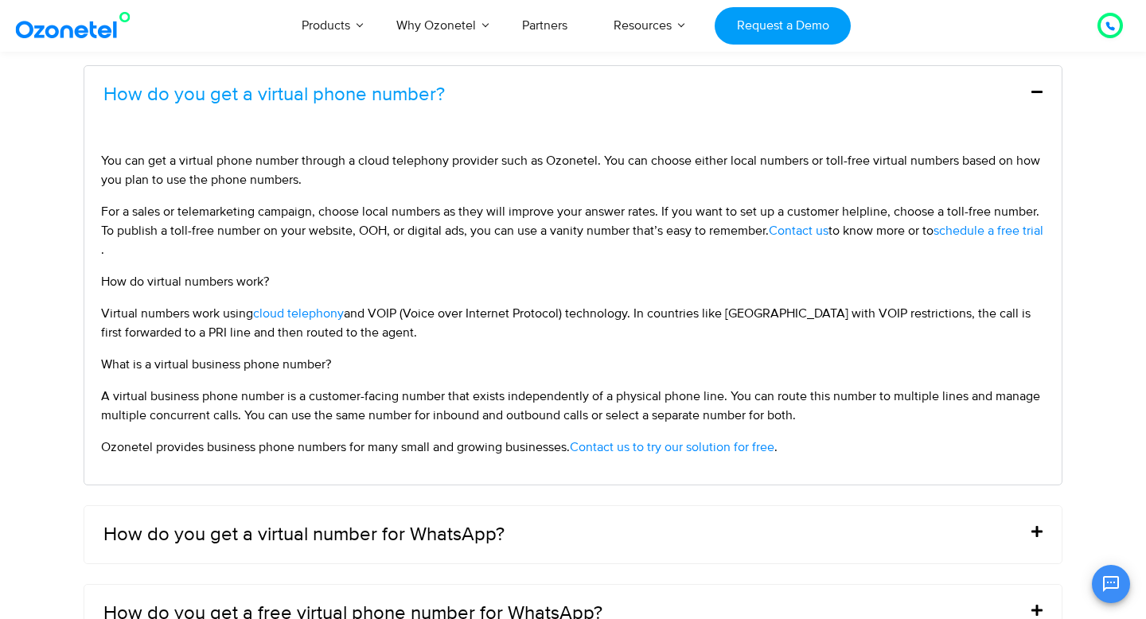
click at [435, 521] on div "How do you get a virtual number for WhatsApp?" at bounding box center [572, 534] width 977 height 57
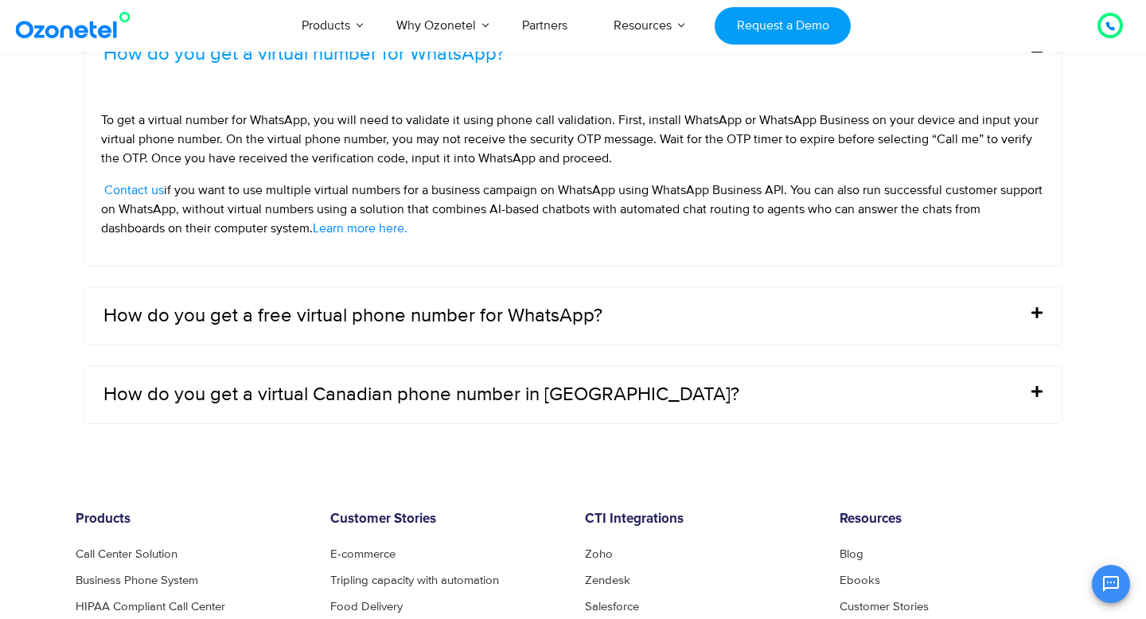
scroll to position [6181, 0]
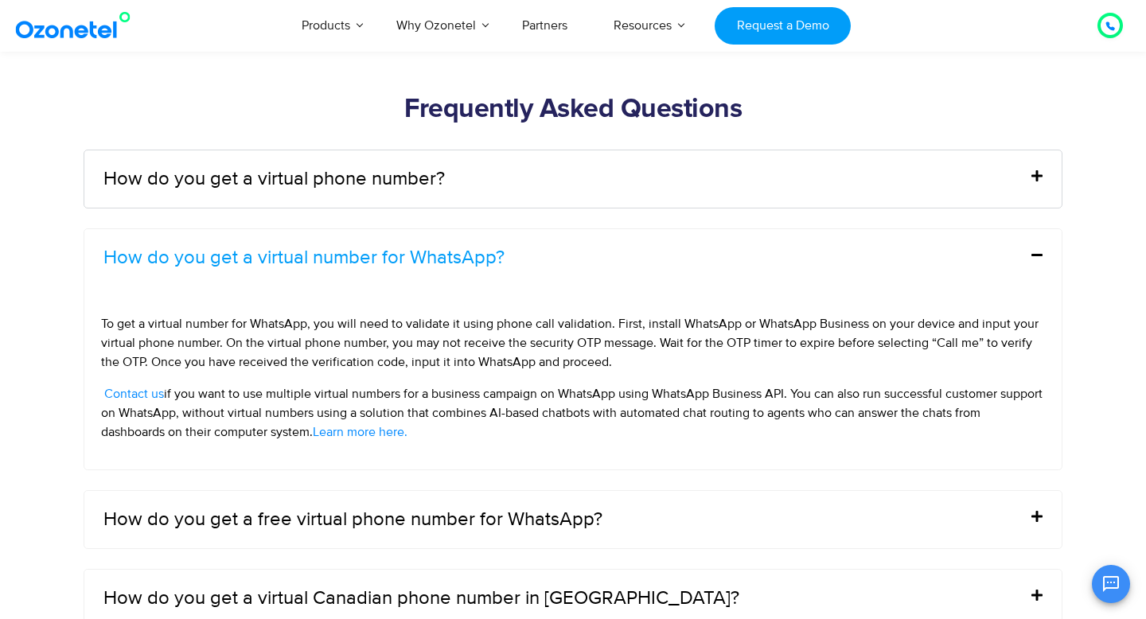
click at [504, 249] on div "How do you get a virtual number for WhatsApp?" at bounding box center [572, 257] width 977 height 57
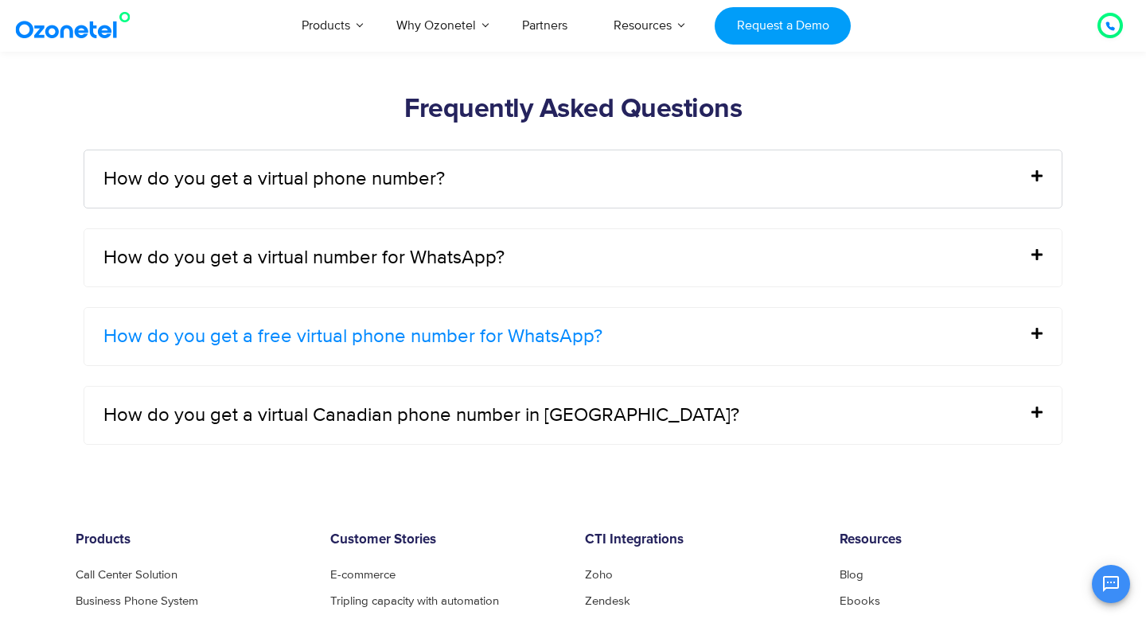
click at [478, 331] on link "How do you get a free virtual phone number for WhatsApp?" at bounding box center [352, 336] width 499 height 19
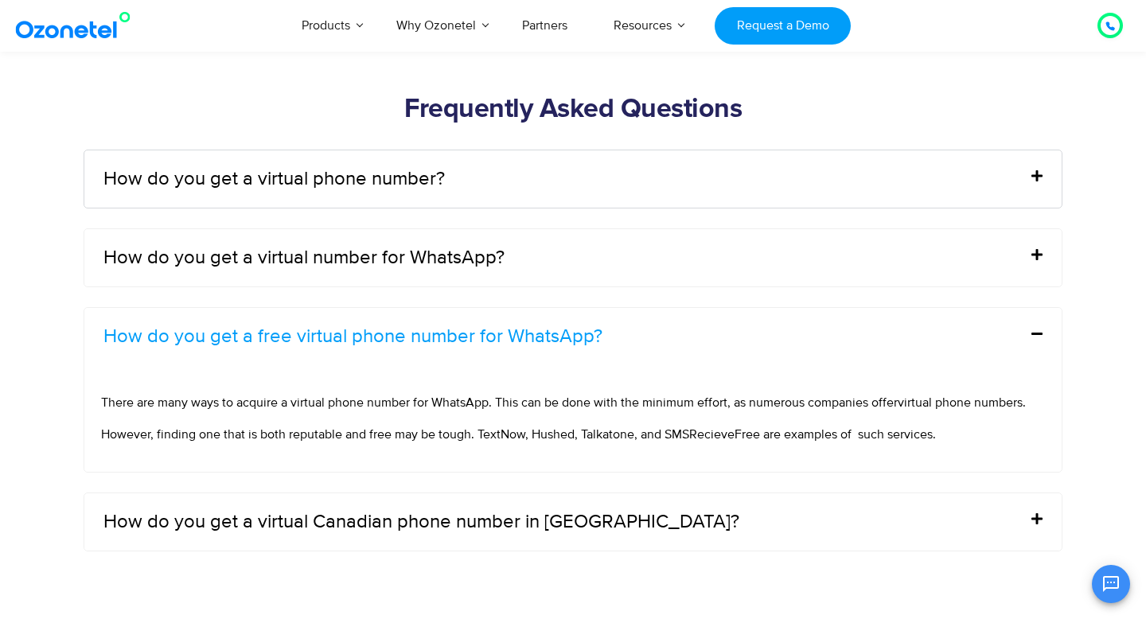
click at [691, 429] on span "However, finding one that is both reputable and free may be tough. TextNow, Hus…" at bounding box center [518, 435] width 835 height 16
click at [545, 271] on div "How do you get a virtual number for WhatsApp?" at bounding box center [572, 257] width 977 height 57
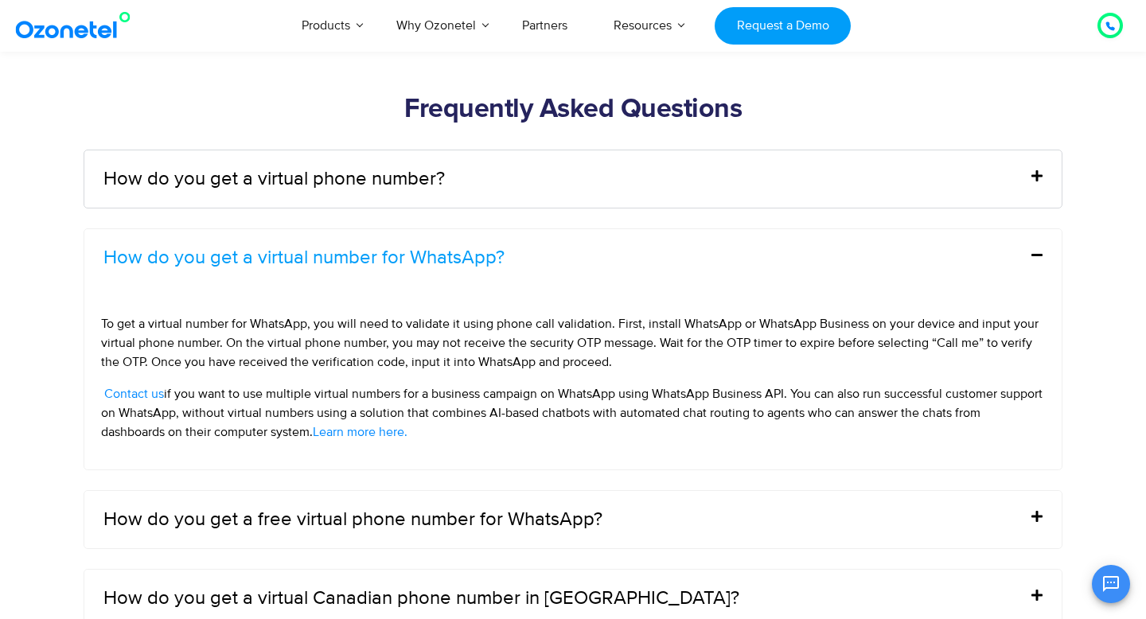
click at [545, 269] on div "How do you get a virtual number for WhatsApp?" at bounding box center [572, 257] width 977 height 57
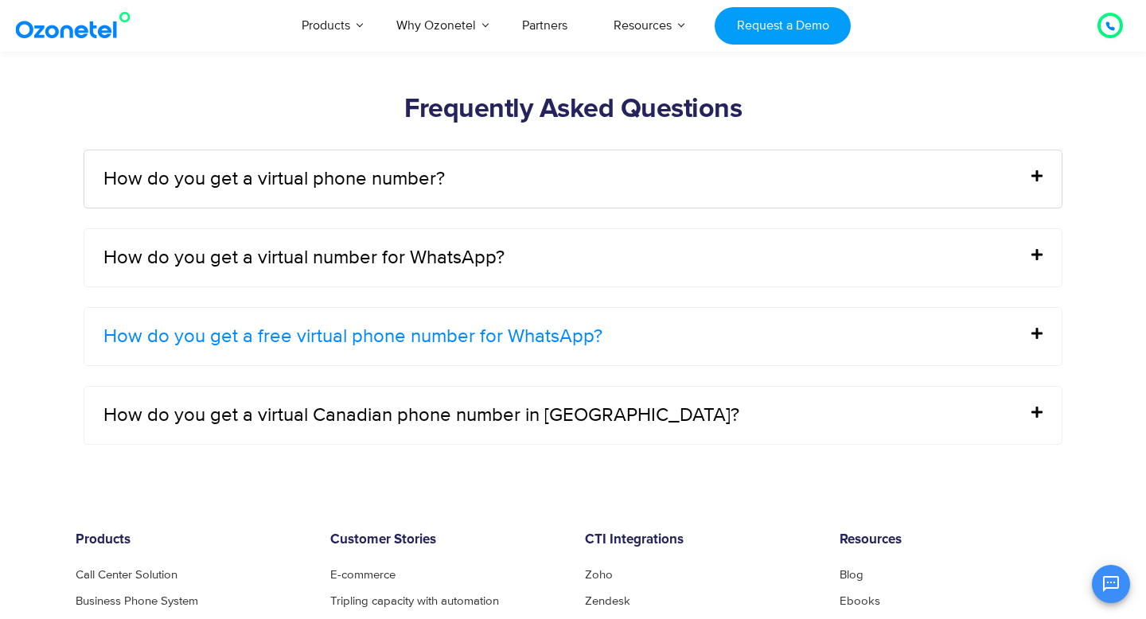
click at [532, 339] on link "How do you get a free virtual phone number for WhatsApp?" at bounding box center [352, 336] width 499 height 19
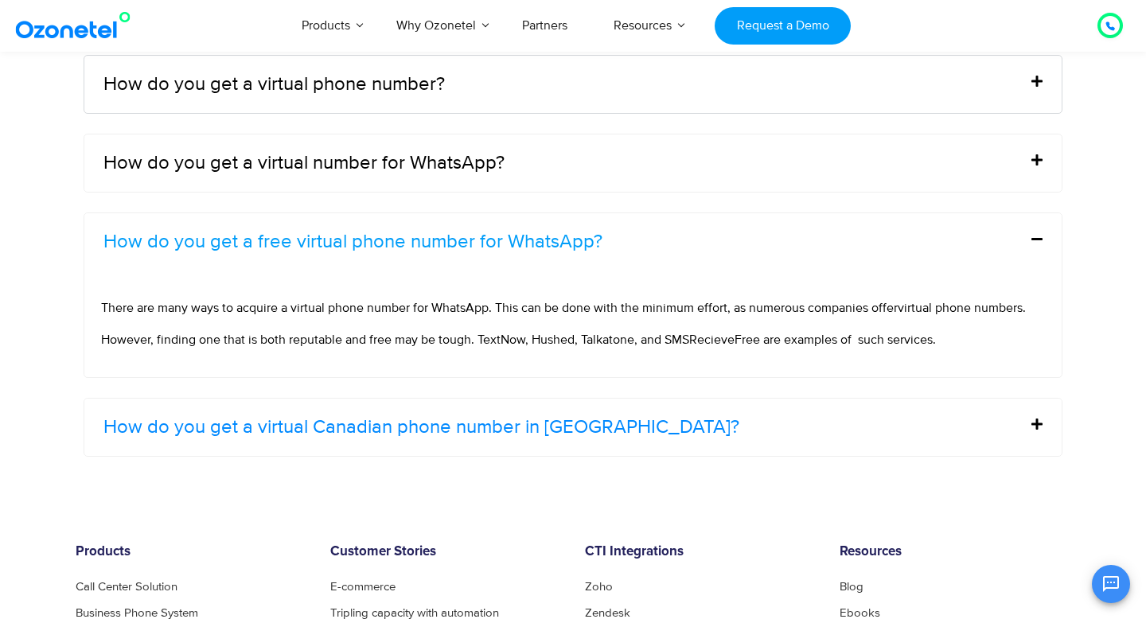
scroll to position [6274, 0]
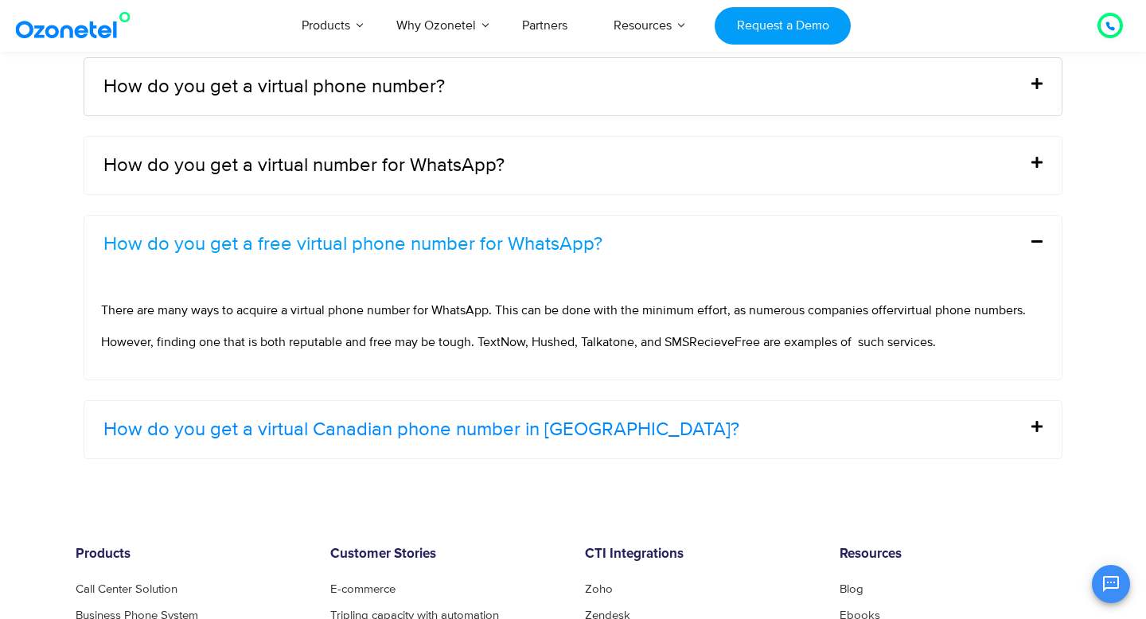
click at [530, 439] on link "How do you get a virtual Canadian phone number in India?" at bounding box center [421, 429] width 636 height 19
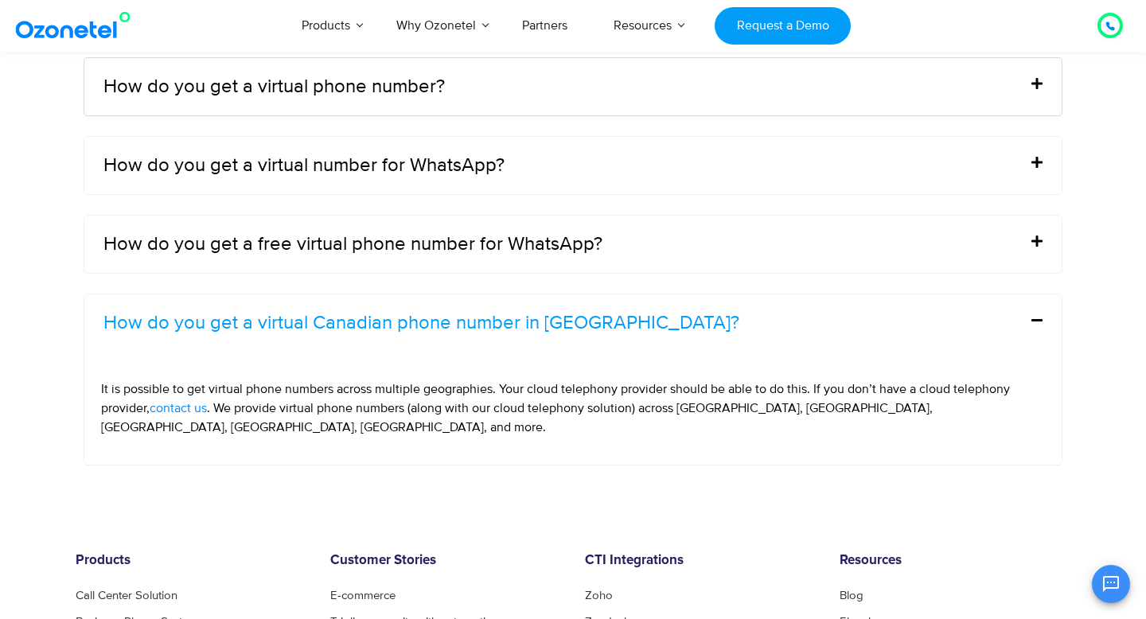
click at [519, 339] on div "How do you get a virtual Canadian phone number in India?" at bounding box center [572, 322] width 977 height 57
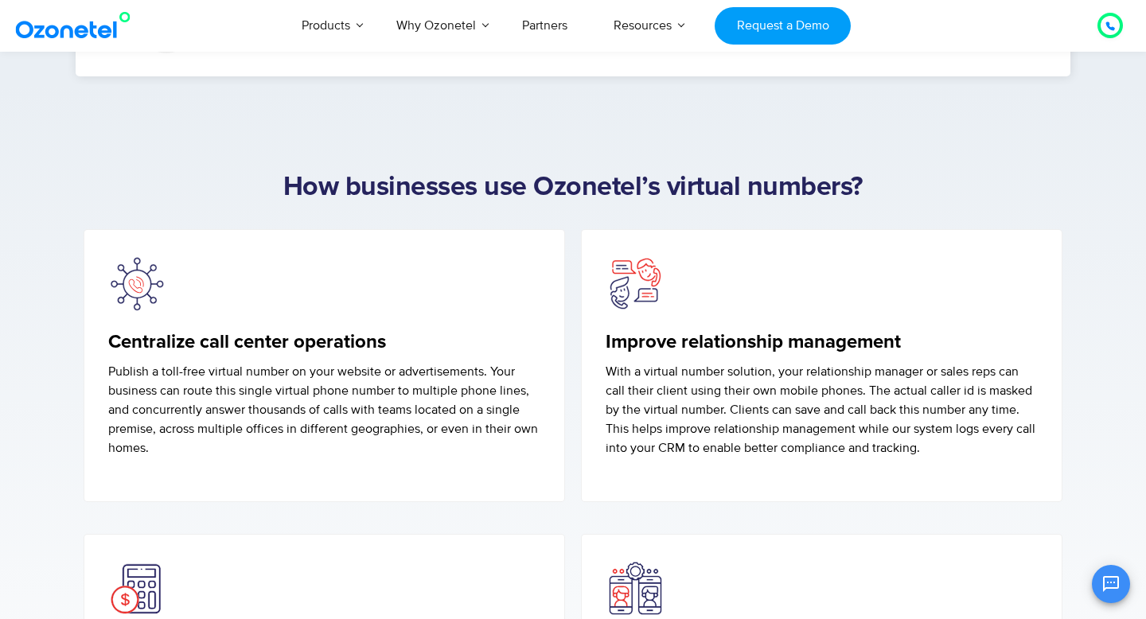
scroll to position [4043, 0]
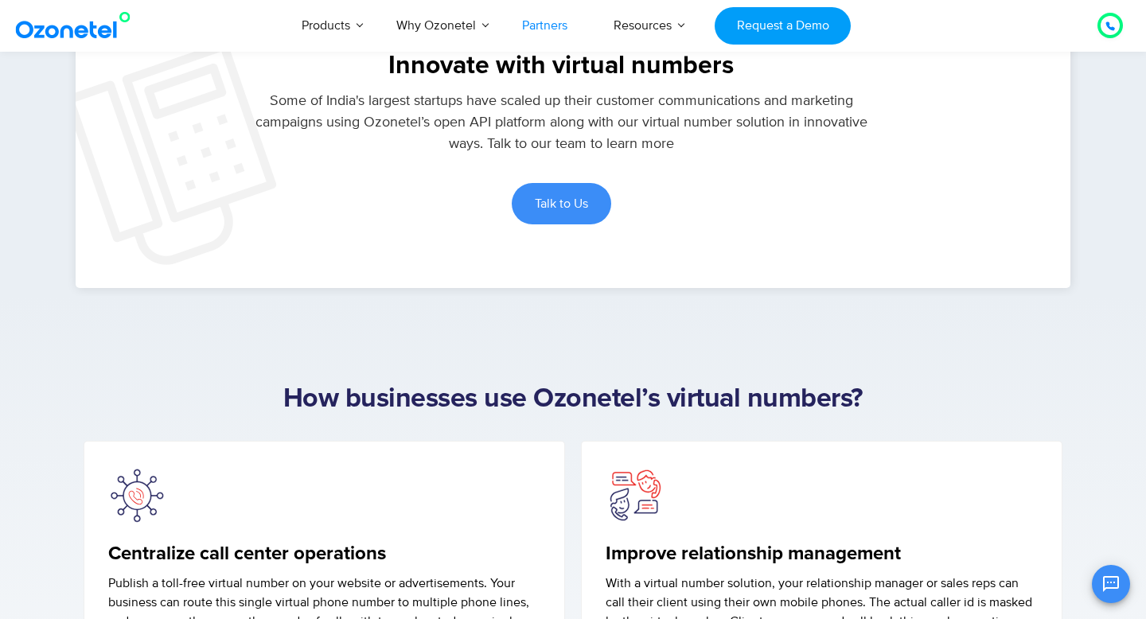
click at [558, 34] on link "Partners" at bounding box center [545, 25] width 92 height 53
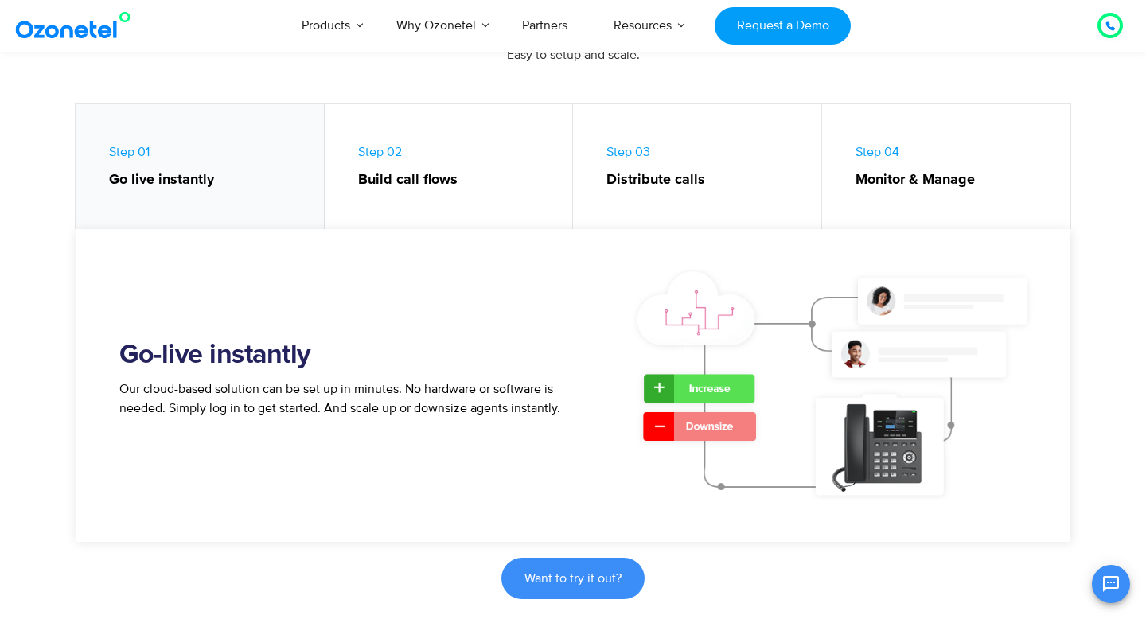
scroll to position [1040, 0]
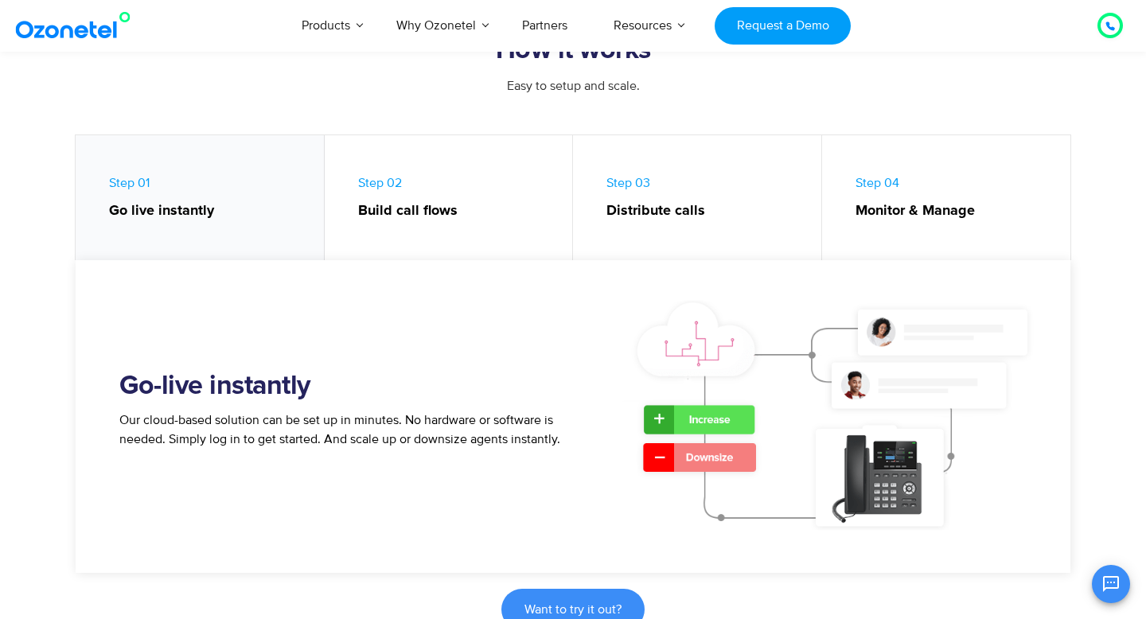
click at [427, 224] on link "Step 02 Build call flows" at bounding box center [449, 201] width 249 height 133
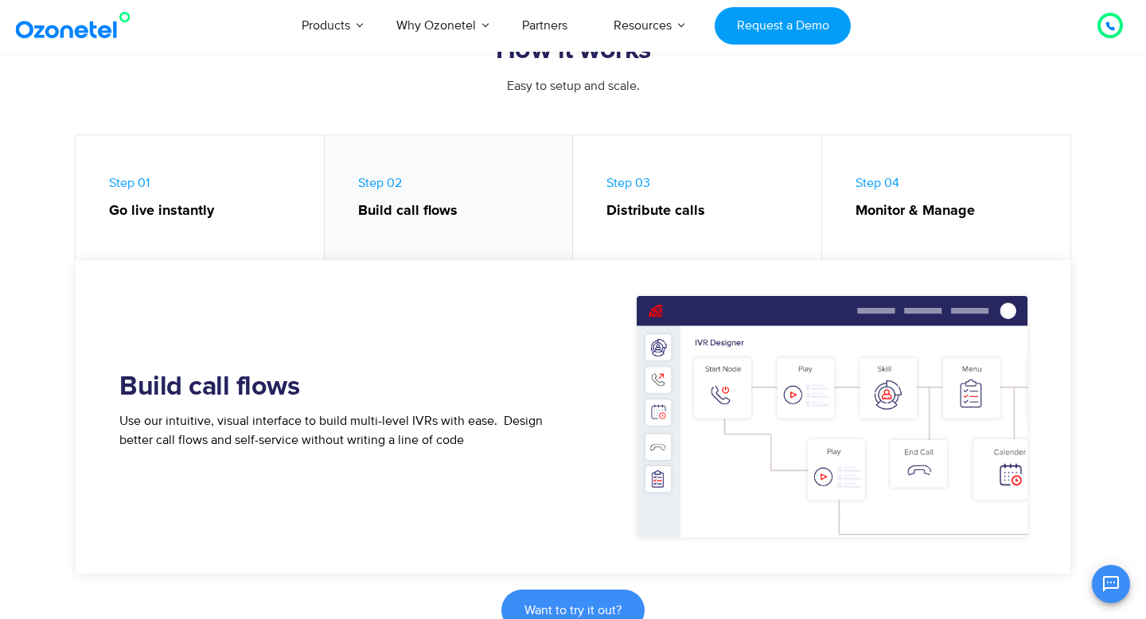
click at [665, 209] on strong "Distribute calls" at bounding box center [706, 211] width 199 height 21
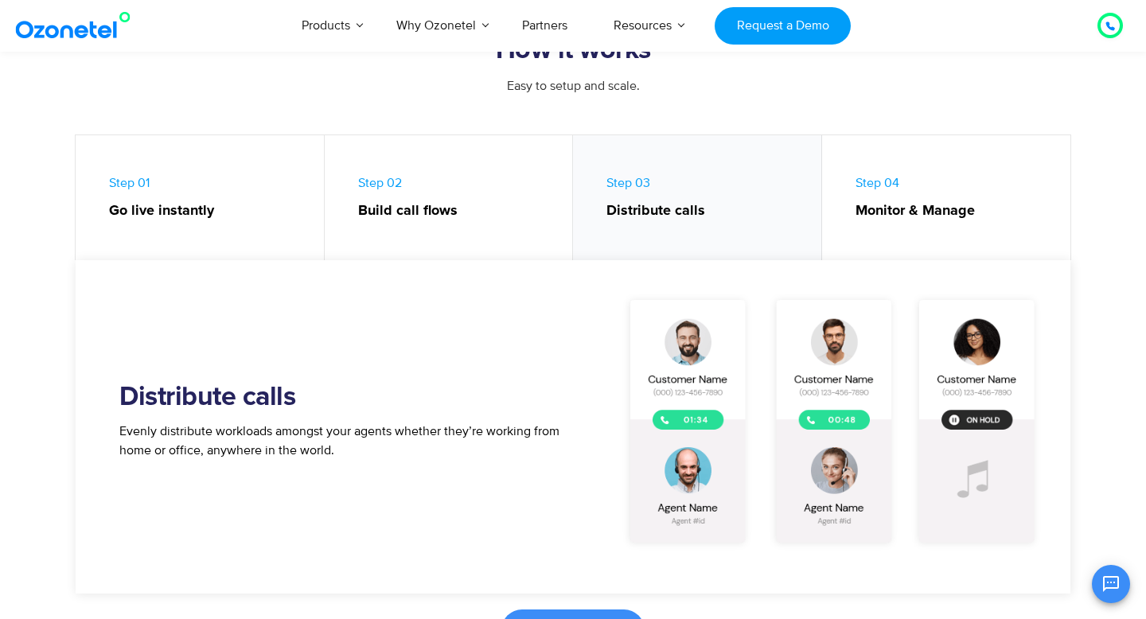
click at [860, 210] on strong "Monitor & Manage" at bounding box center [956, 211] width 200 height 21
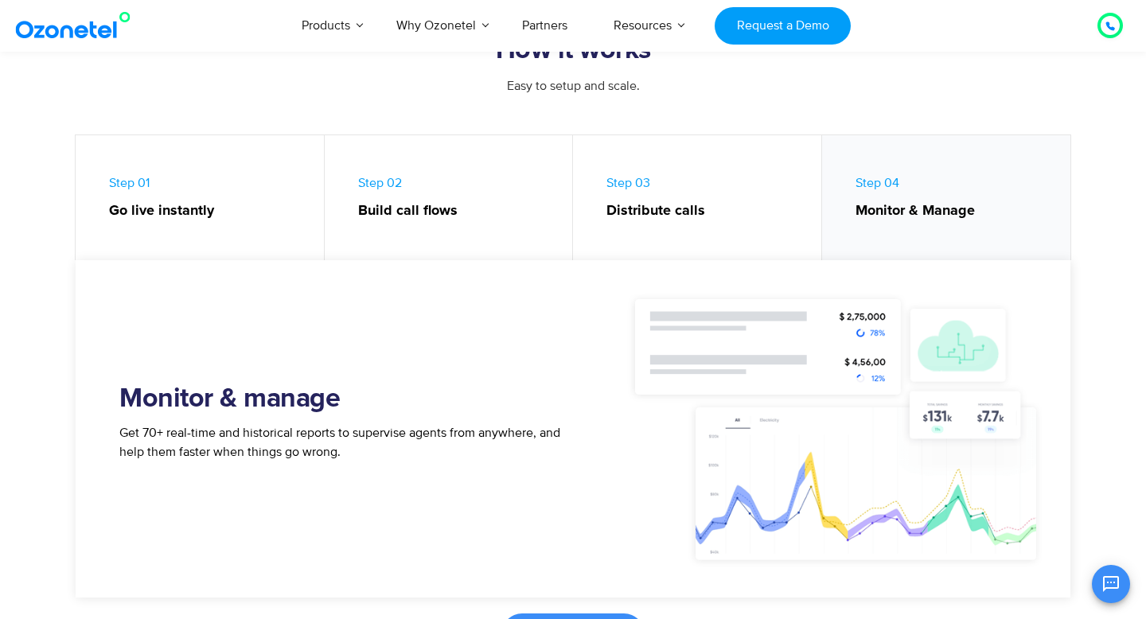
click at [126, 209] on strong "Go live instantly" at bounding box center [208, 211] width 199 height 21
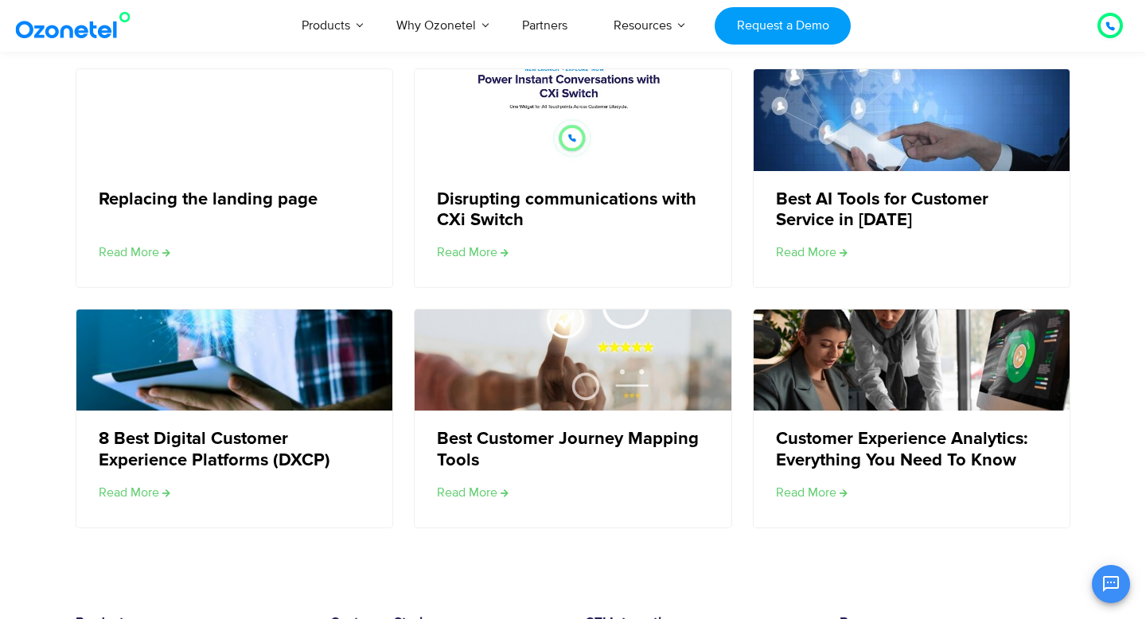
scroll to position [5230, 0]
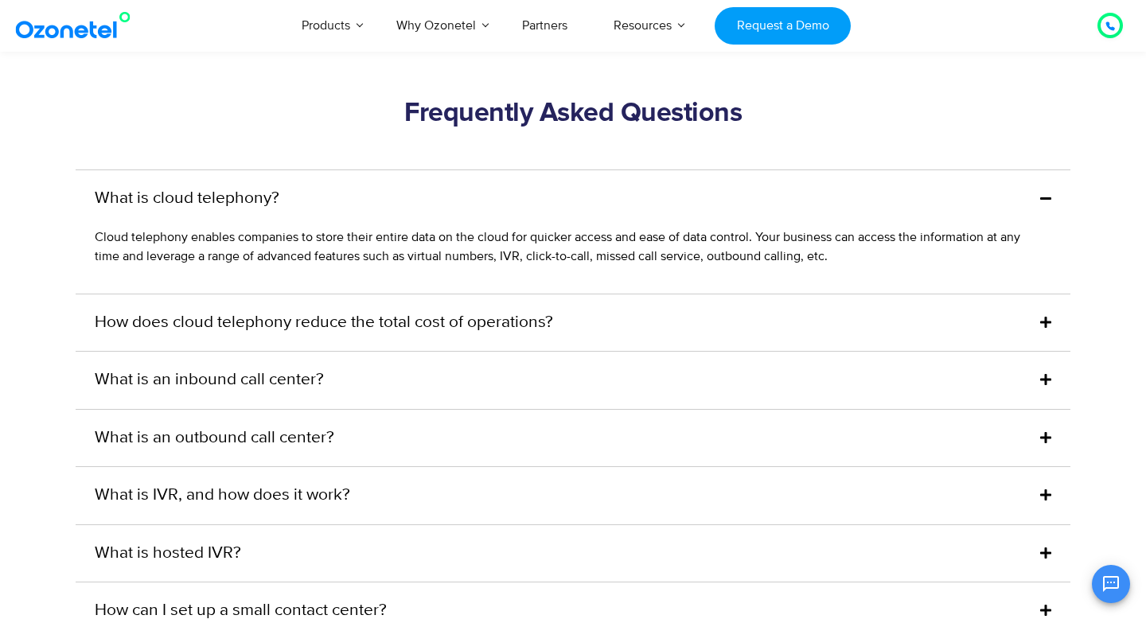
scroll to position [4399, 0]
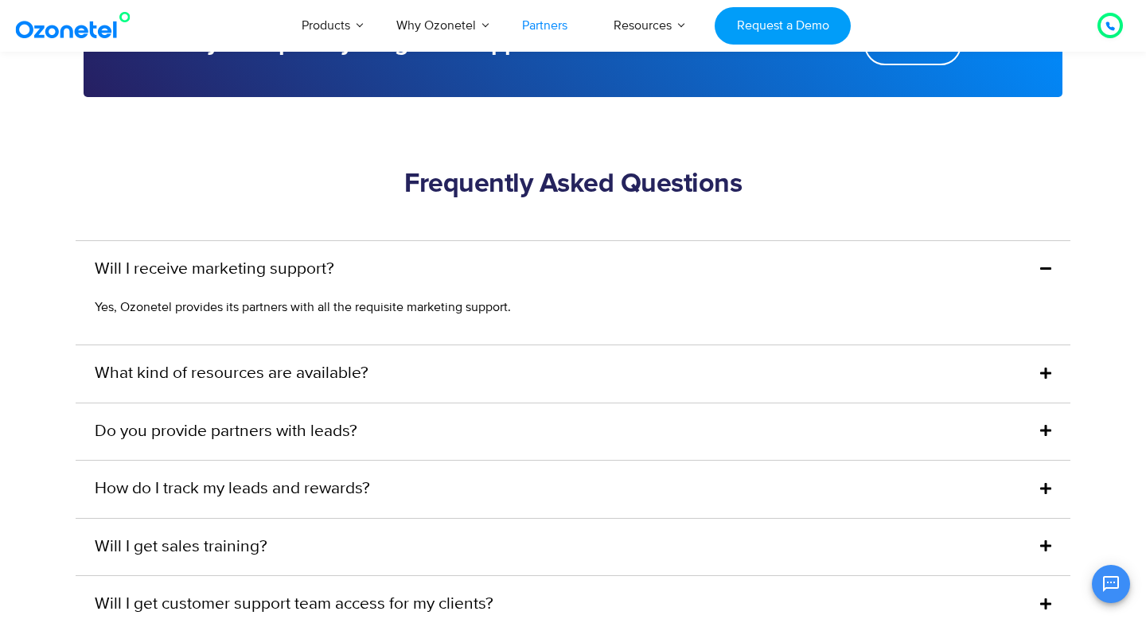
scroll to position [3806, 0]
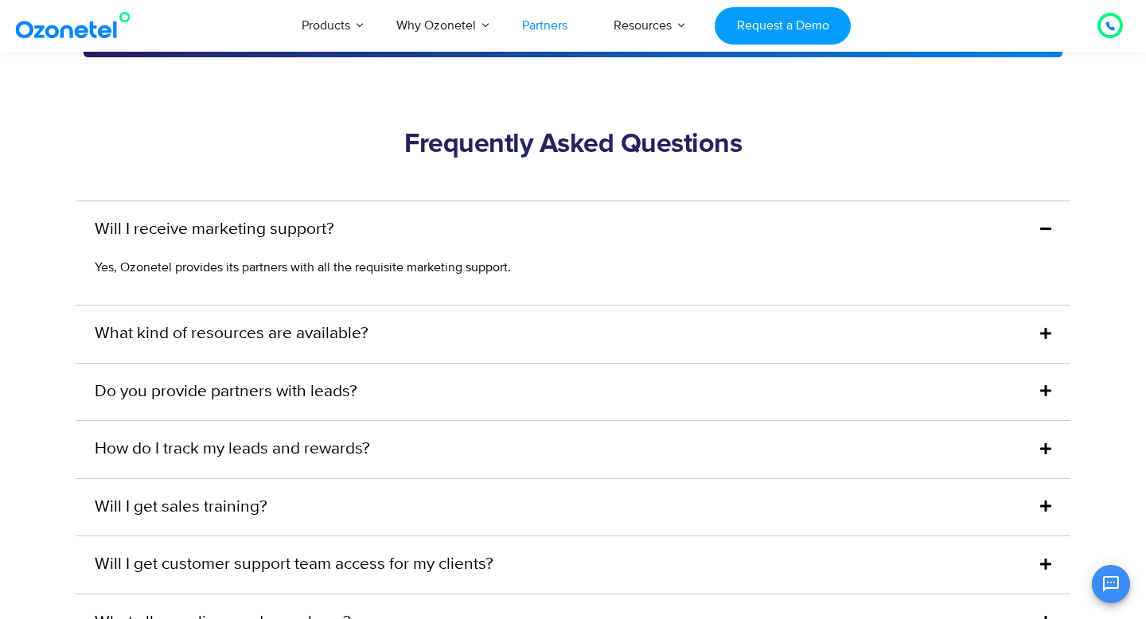
click at [432, 211] on div "Will I receive marketing support?" at bounding box center [573, 229] width 995 height 57
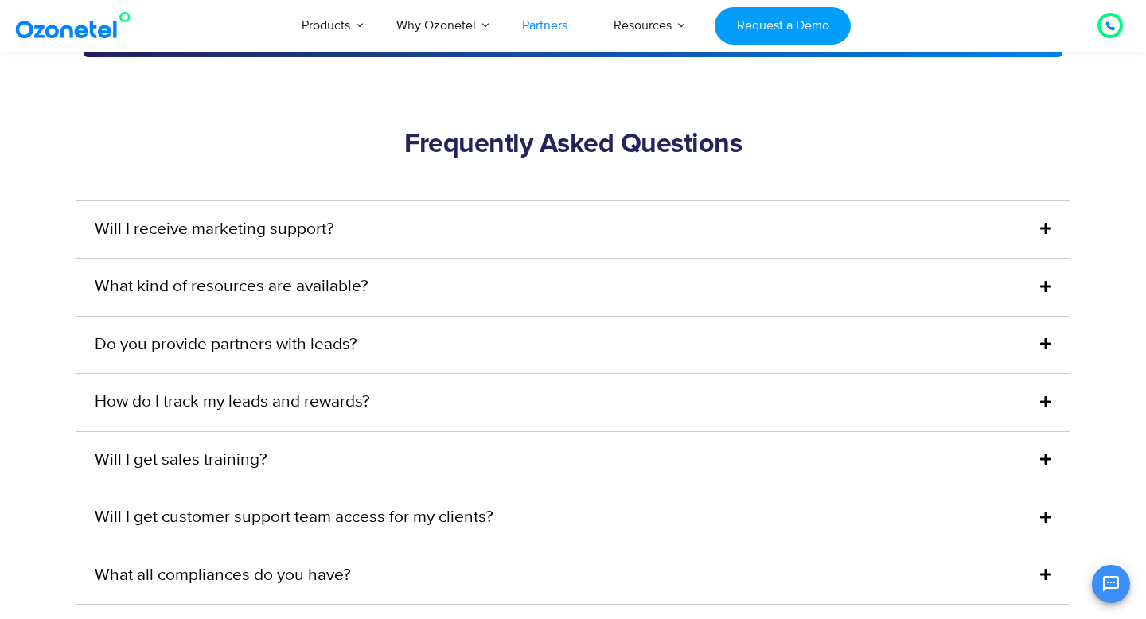
click at [330, 281] on div "What kind of resources are available?" at bounding box center [573, 287] width 995 height 57
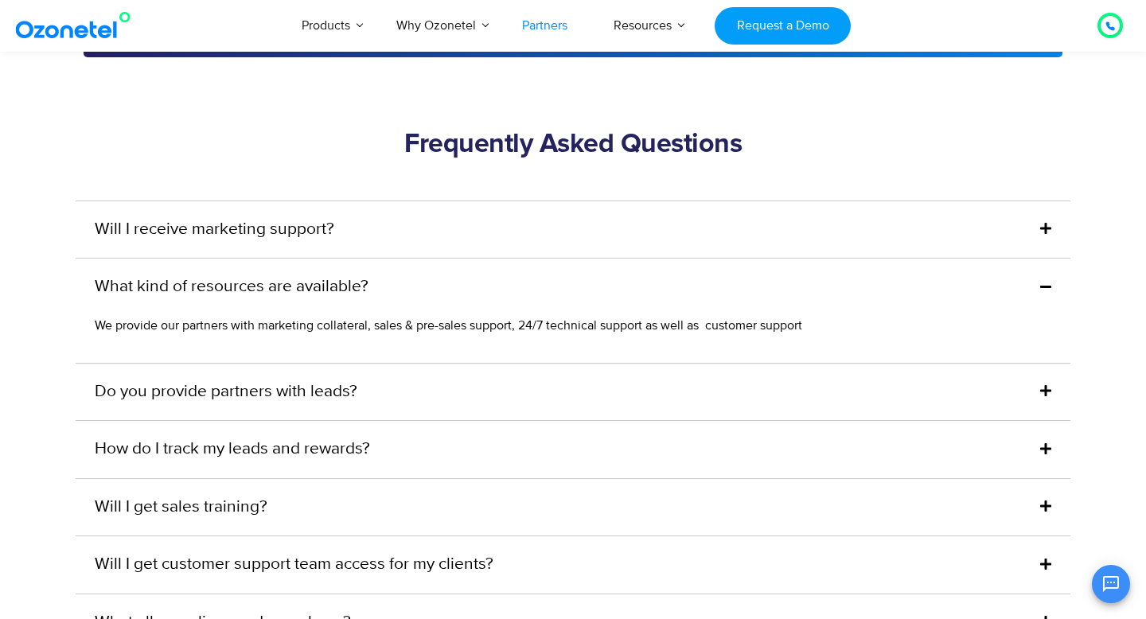
click at [318, 380] on link "Do you provide partners with leads?" at bounding box center [226, 392] width 263 height 25
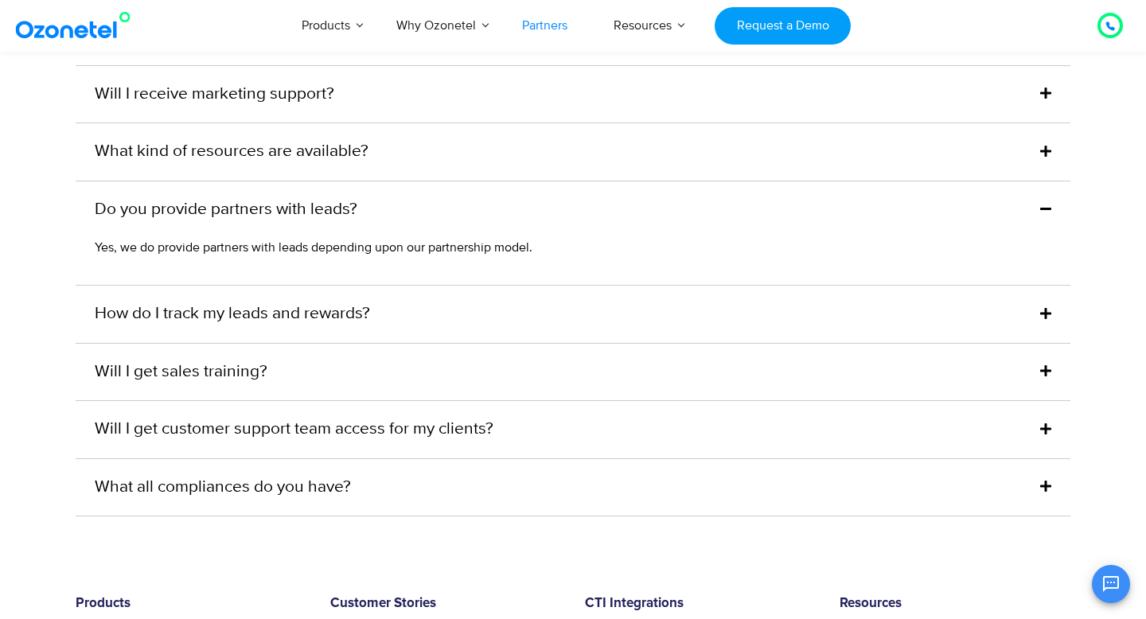
scroll to position [3996, 0]
